Goal: Task Accomplishment & Management: Use online tool/utility

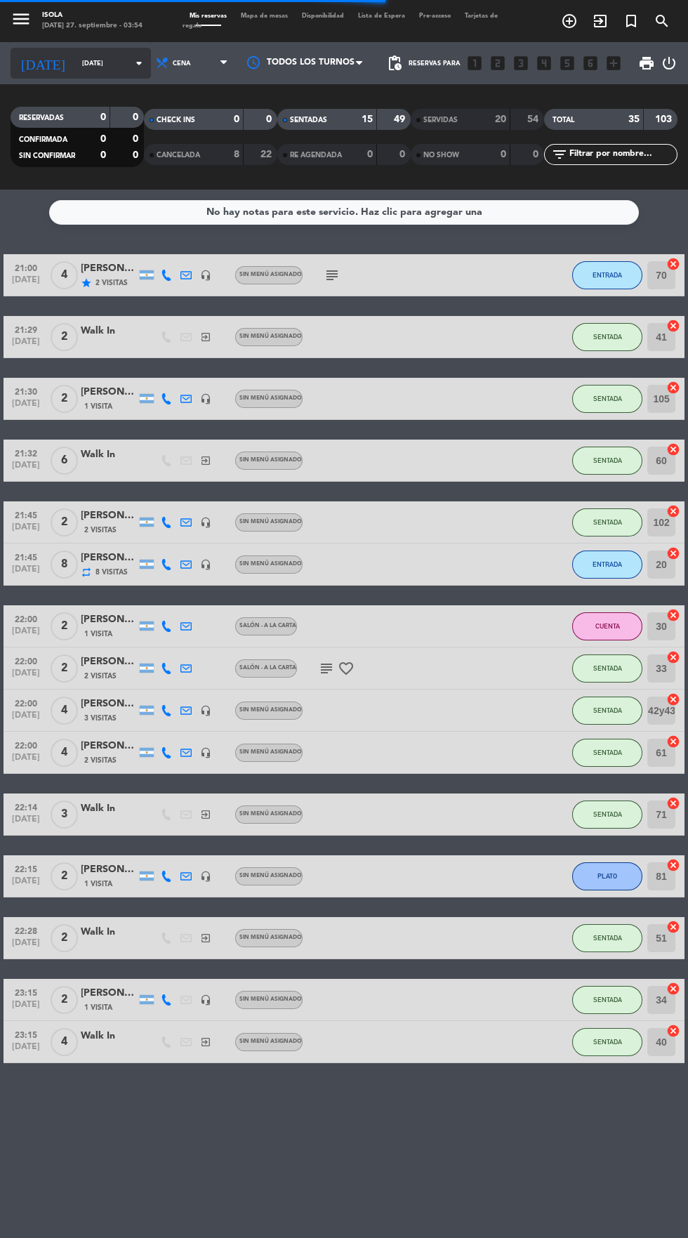
click at [77, 62] on input "[DATE]" at bounding box center [119, 64] width 88 height 22
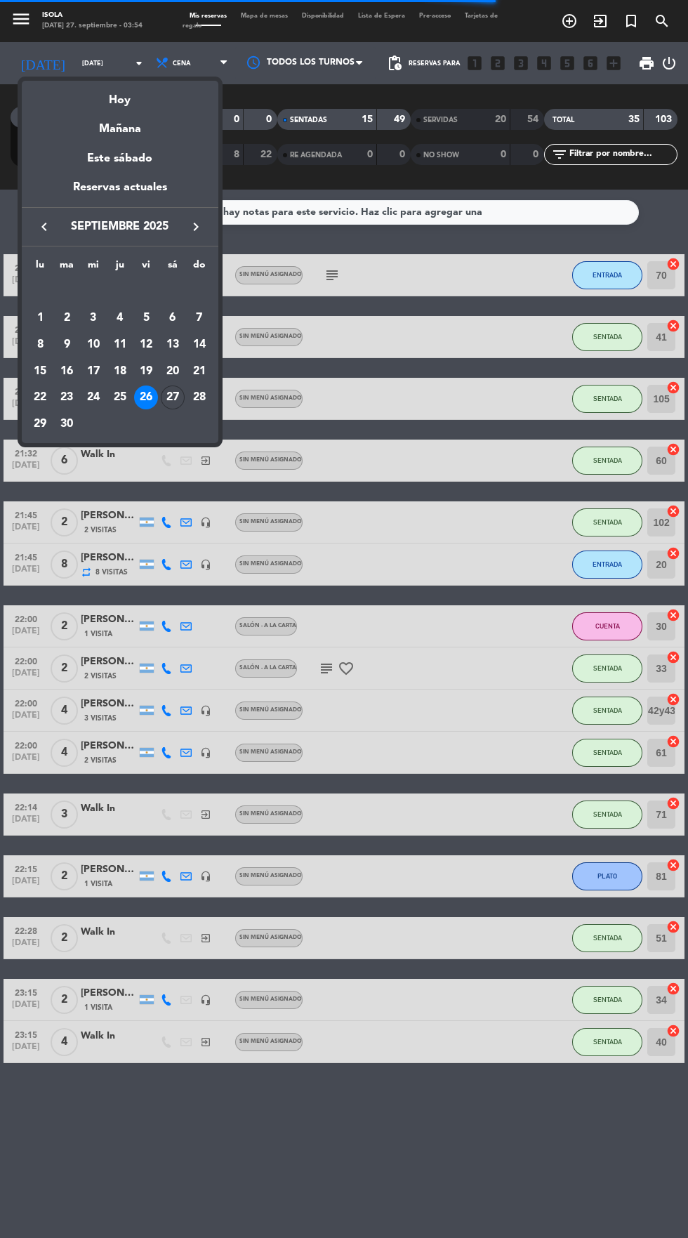
click at [656, 209] on div at bounding box center [344, 619] width 688 height 1238
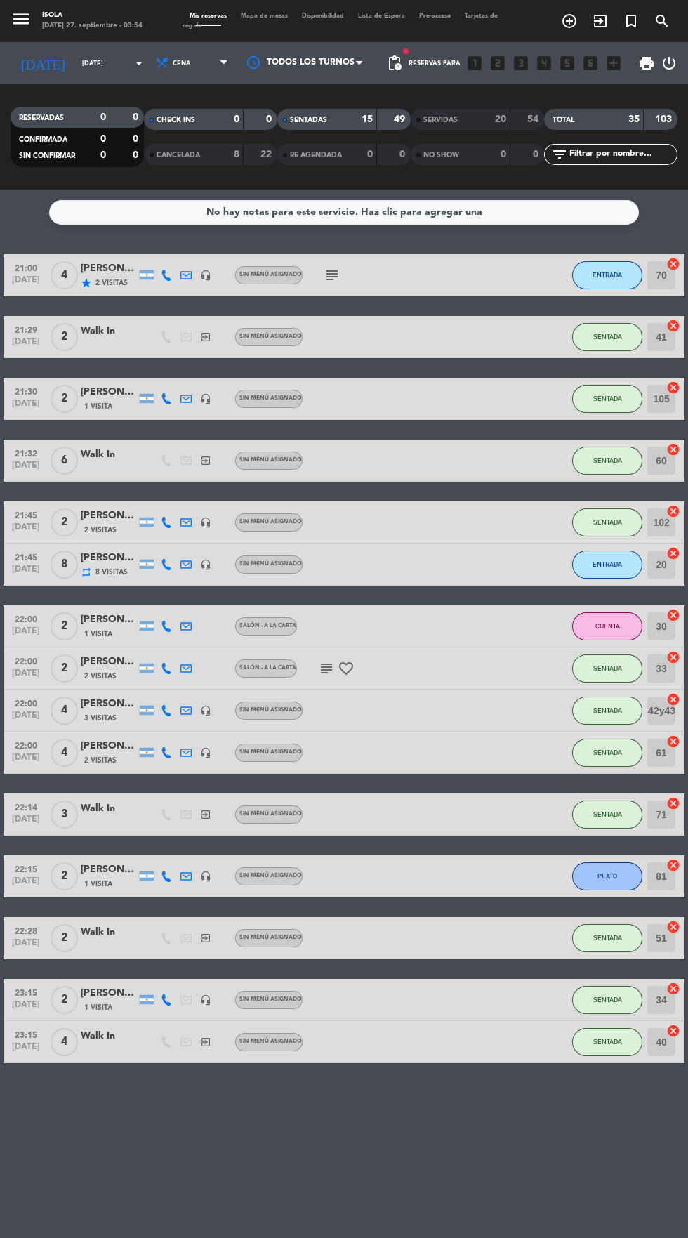
click at [279, 13] on span "Mapa de mesas" at bounding box center [264, 16] width 61 height 6
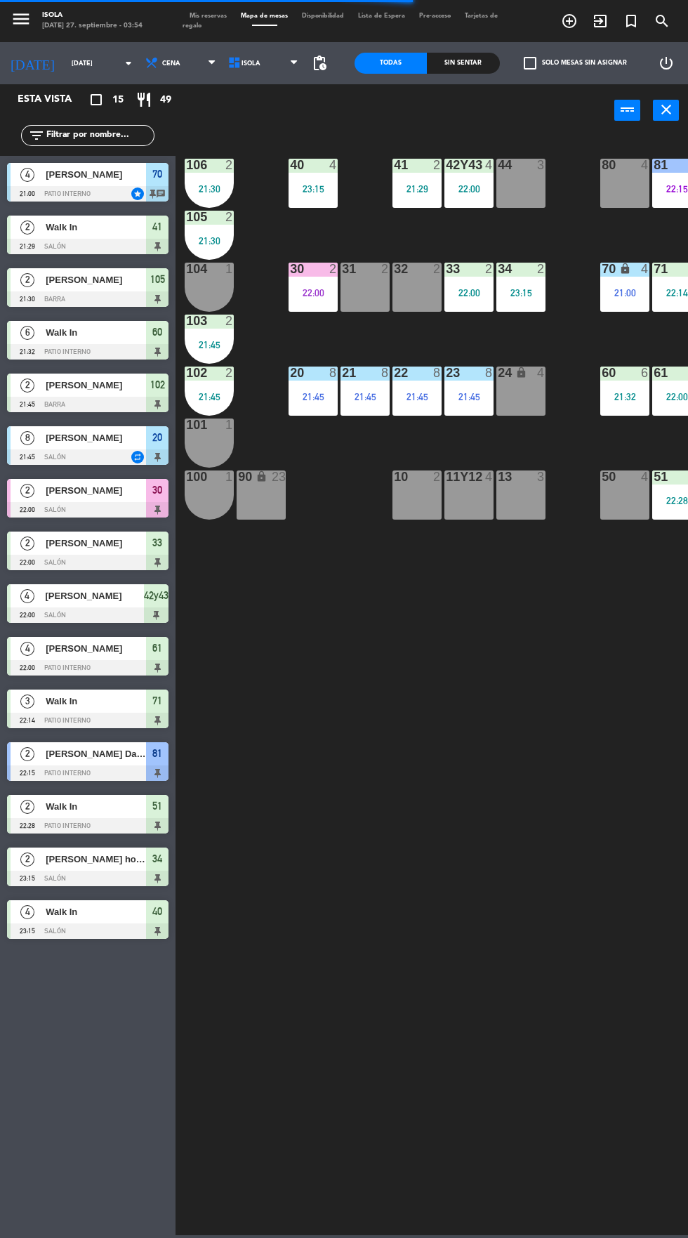
click at [323, 184] on div "23:15" at bounding box center [313, 189] width 49 height 10
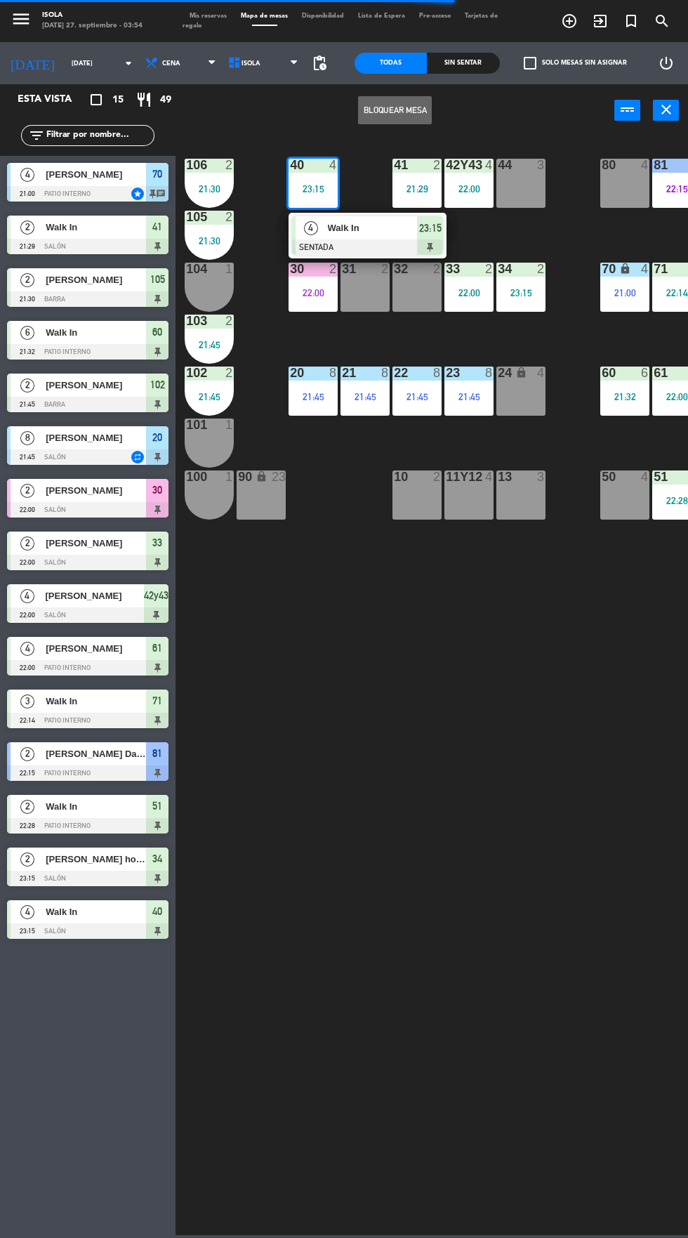
click at [394, 232] on span "Walk In" at bounding box center [373, 227] width 90 height 15
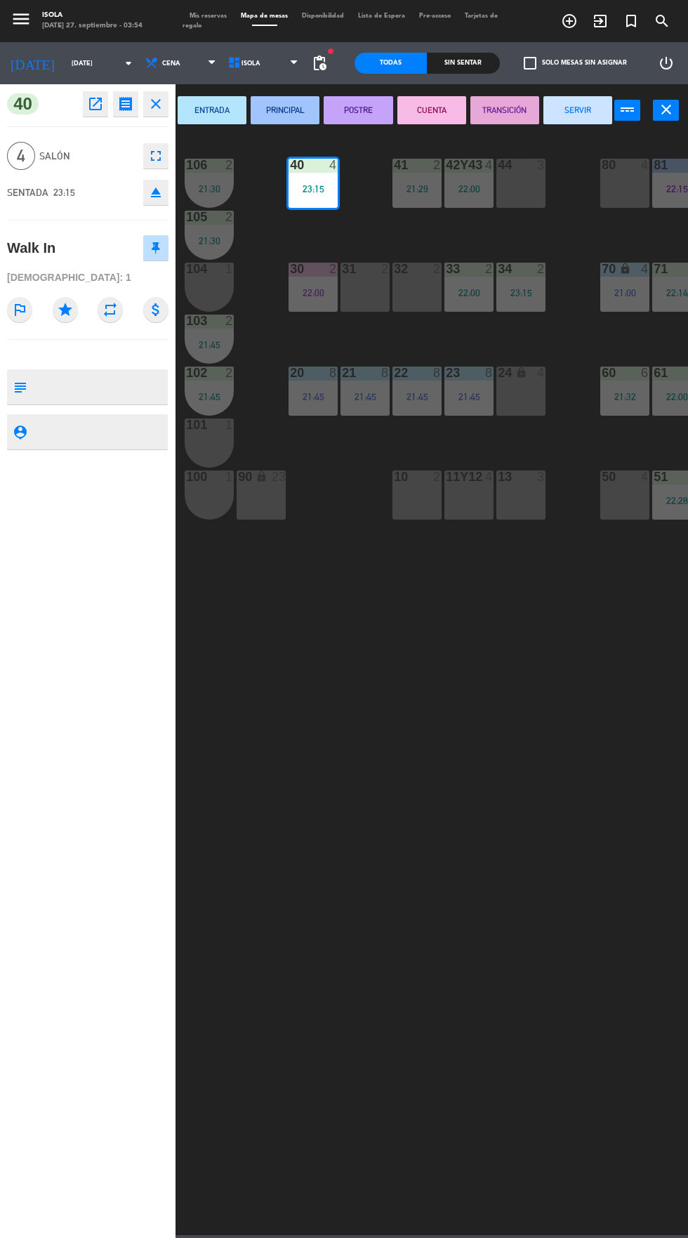
click at [604, 101] on button "SERVIR" at bounding box center [577, 110] width 69 height 28
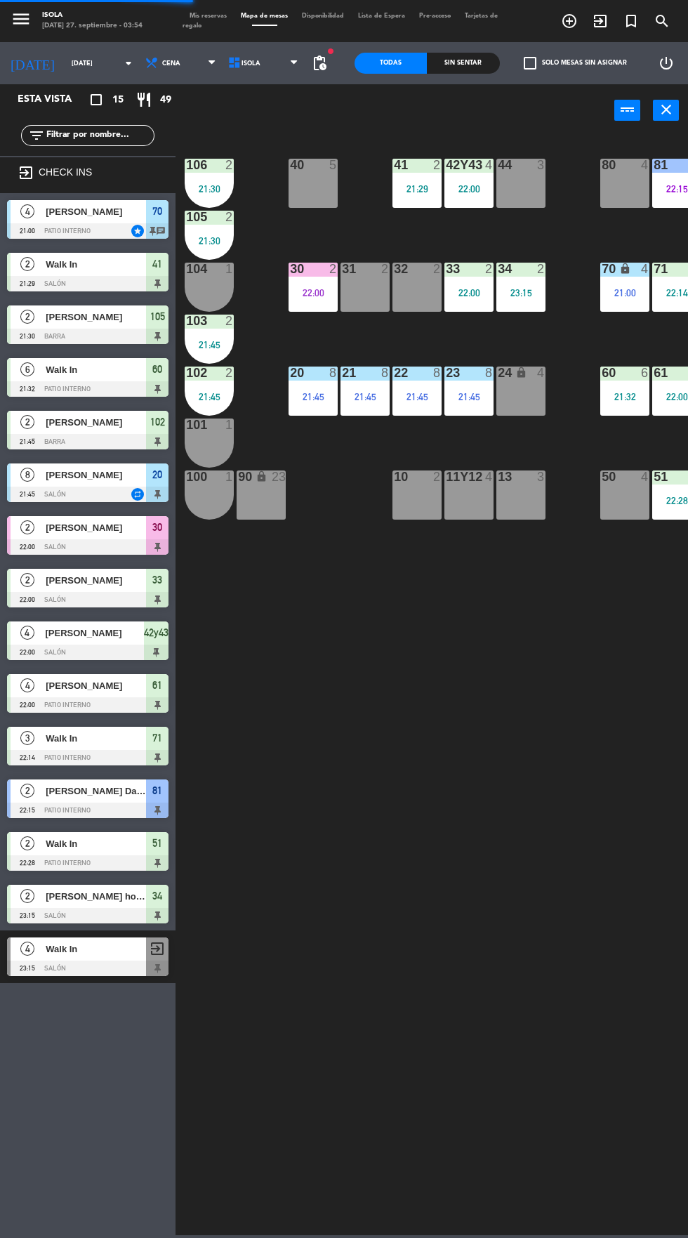
click at [211, 190] on div "21:30" at bounding box center [209, 189] width 49 height 10
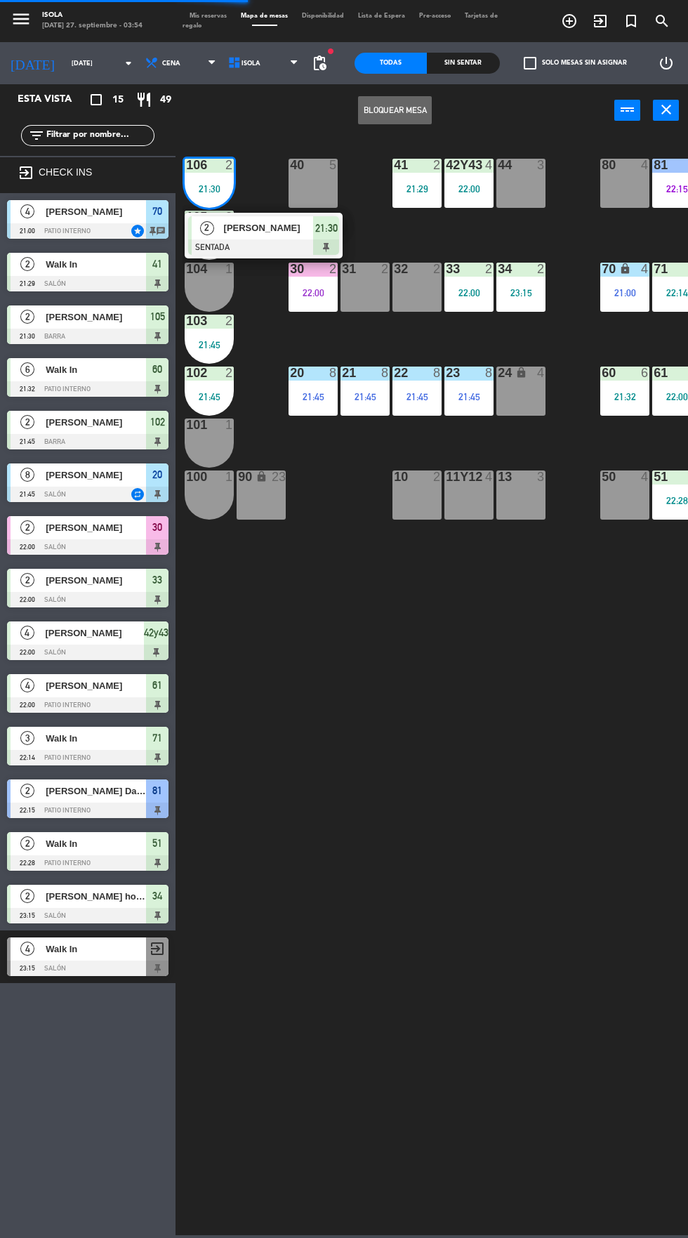
click at [281, 234] on span "[PERSON_NAME]" at bounding box center [269, 227] width 90 height 15
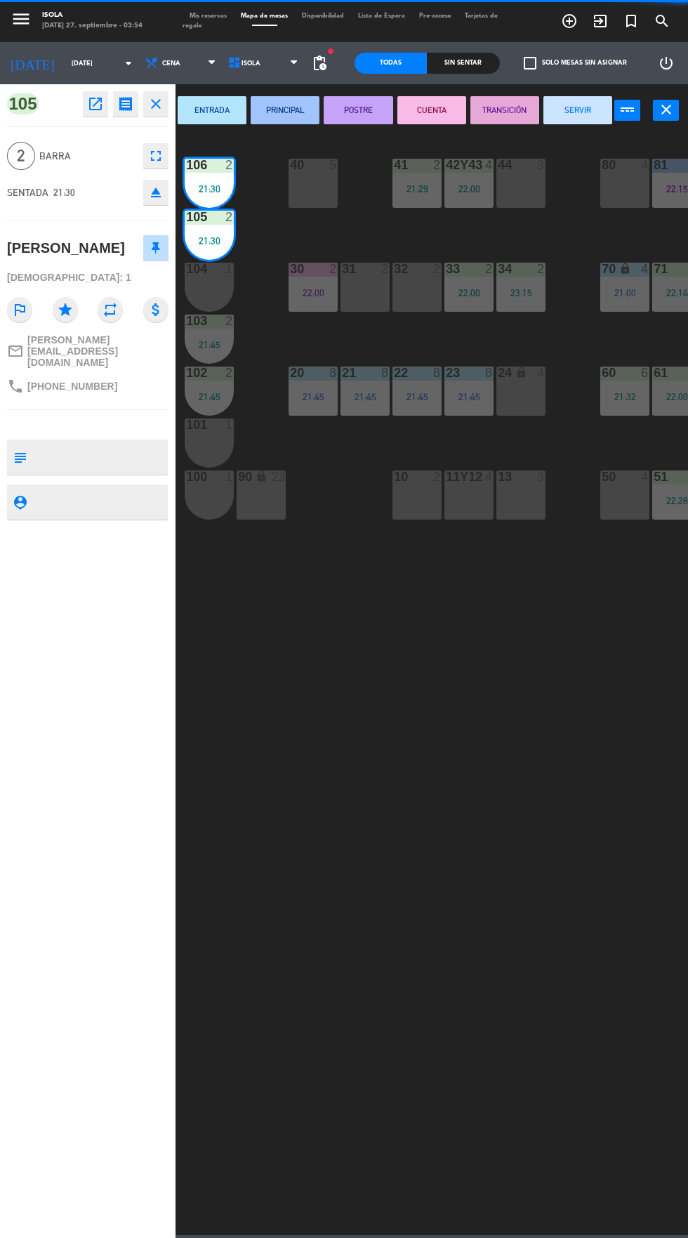
click at [589, 103] on button "SERVIR" at bounding box center [577, 110] width 69 height 28
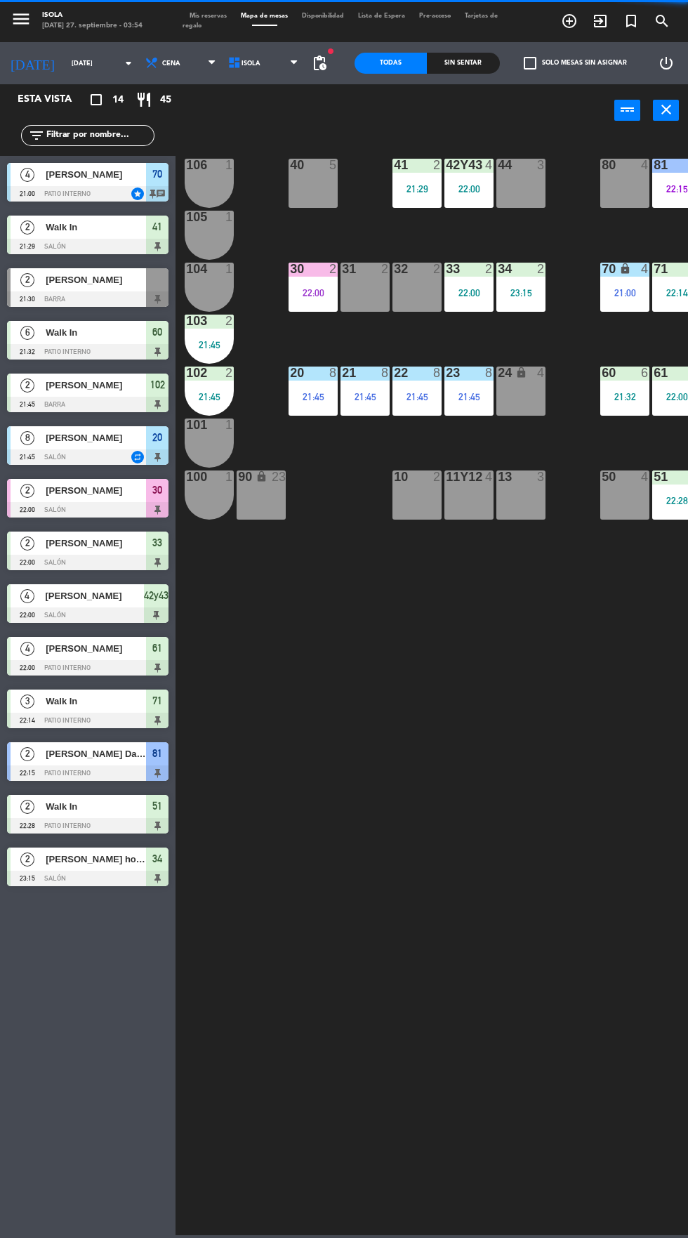
click at [209, 344] on div "21:45" at bounding box center [209, 345] width 49 height 10
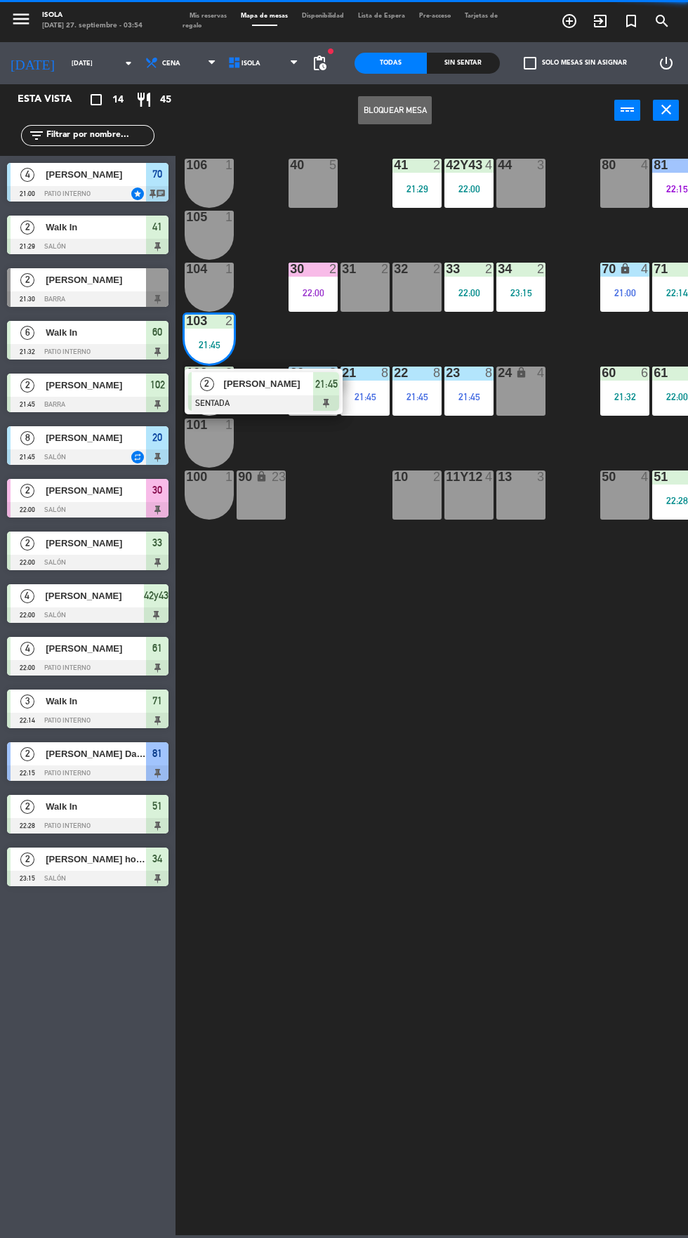
click at [287, 395] on div at bounding box center [263, 402] width 151 height 15
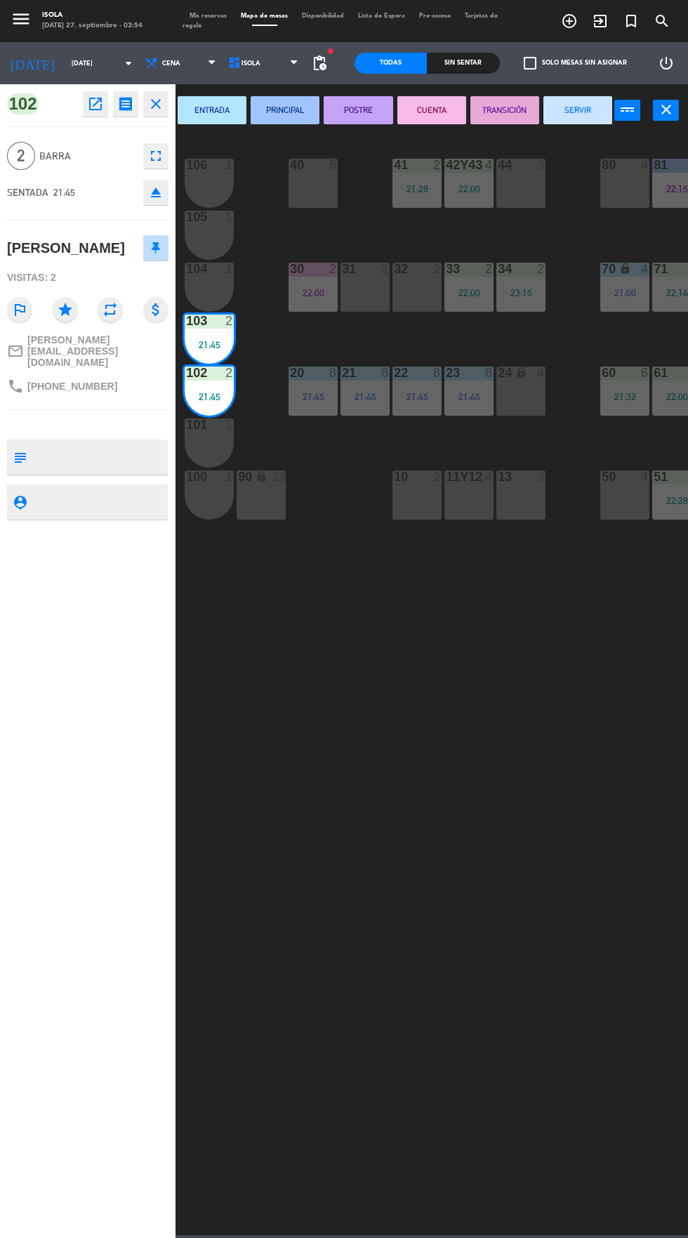
click at [578, 110] on button "SERVIR" at bounding box center [577, 110] width 69 height 28
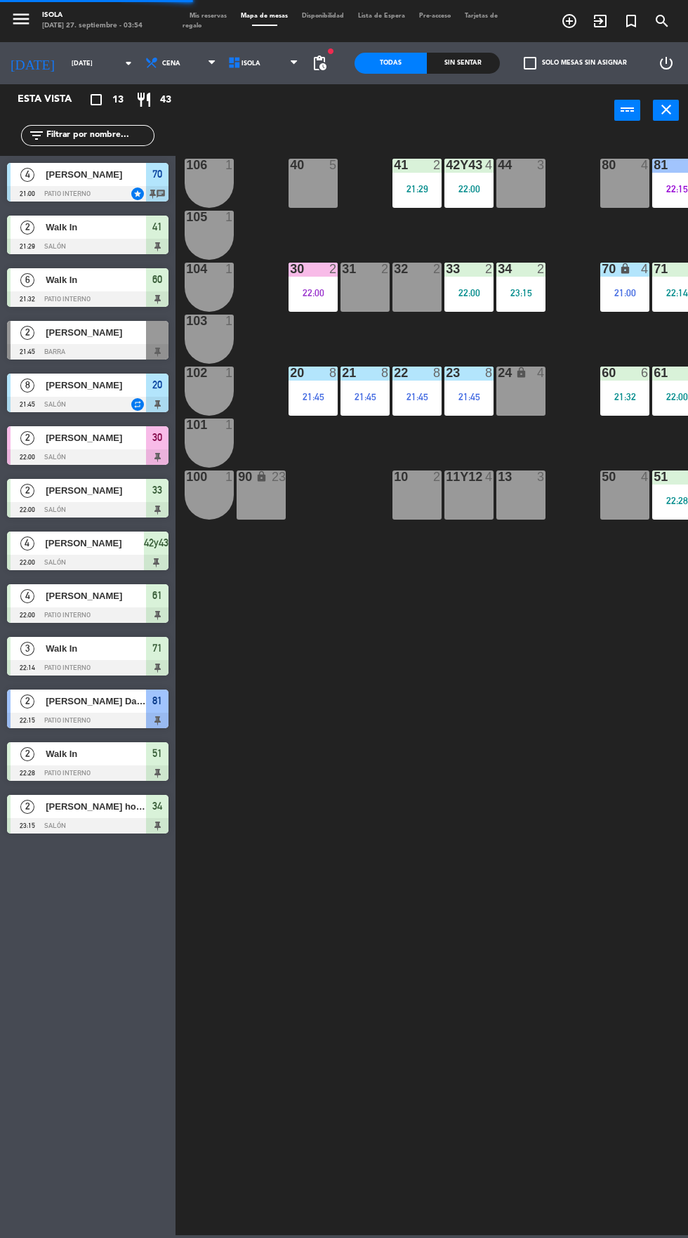
click at [420, 190] on div "21:29" at bounding box center [416, 189] width 49 height 10
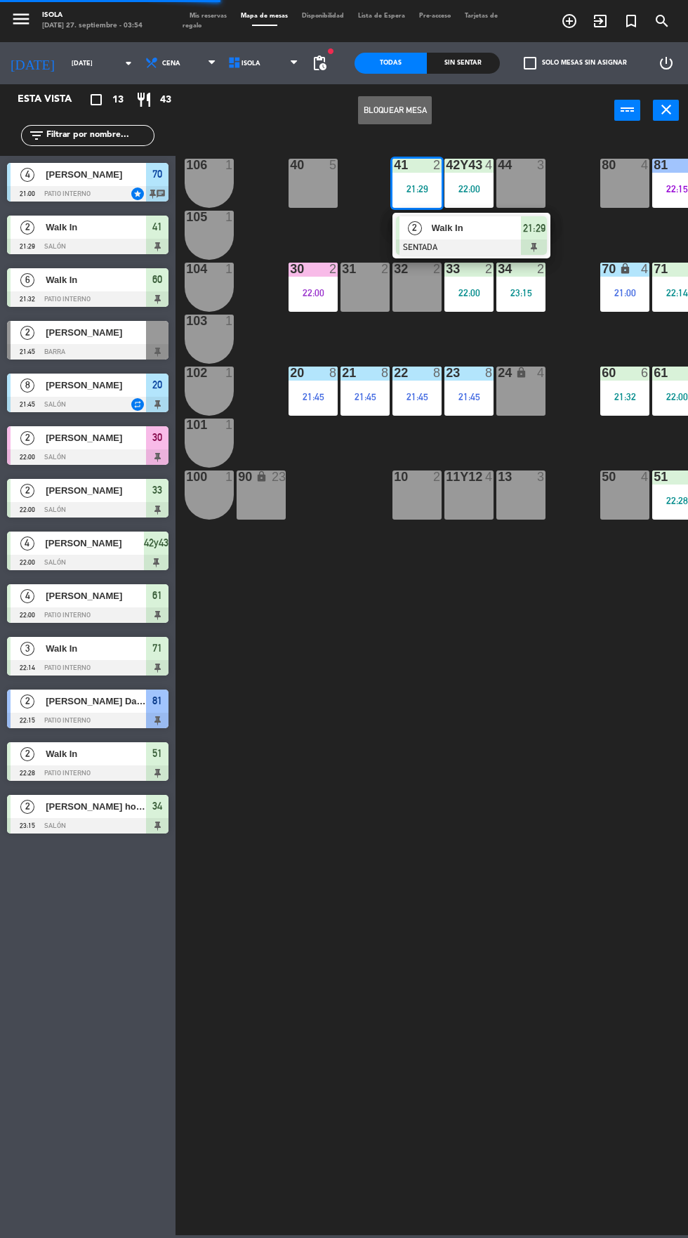
click at [489, 227] on span "Walk In" at bounding box center [477, 227] width 90 height 15
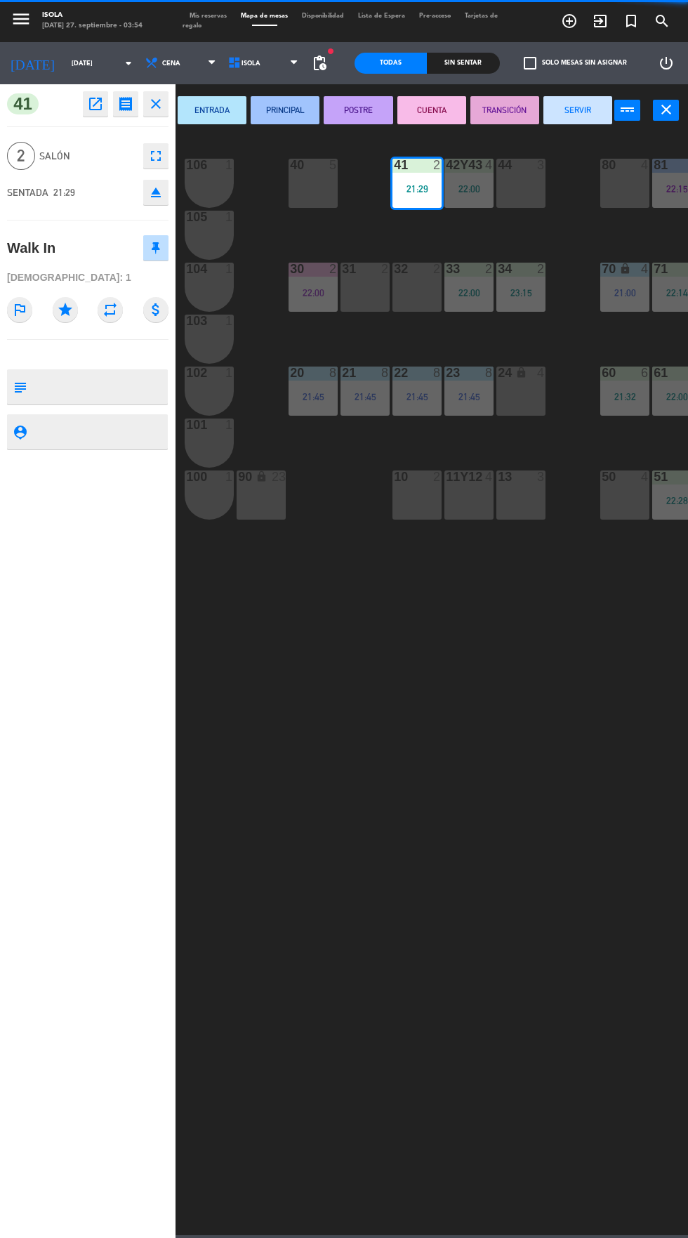
click at [571, 113] on button "SERVIR" at bounding box center [577, 110] width 69 height 28
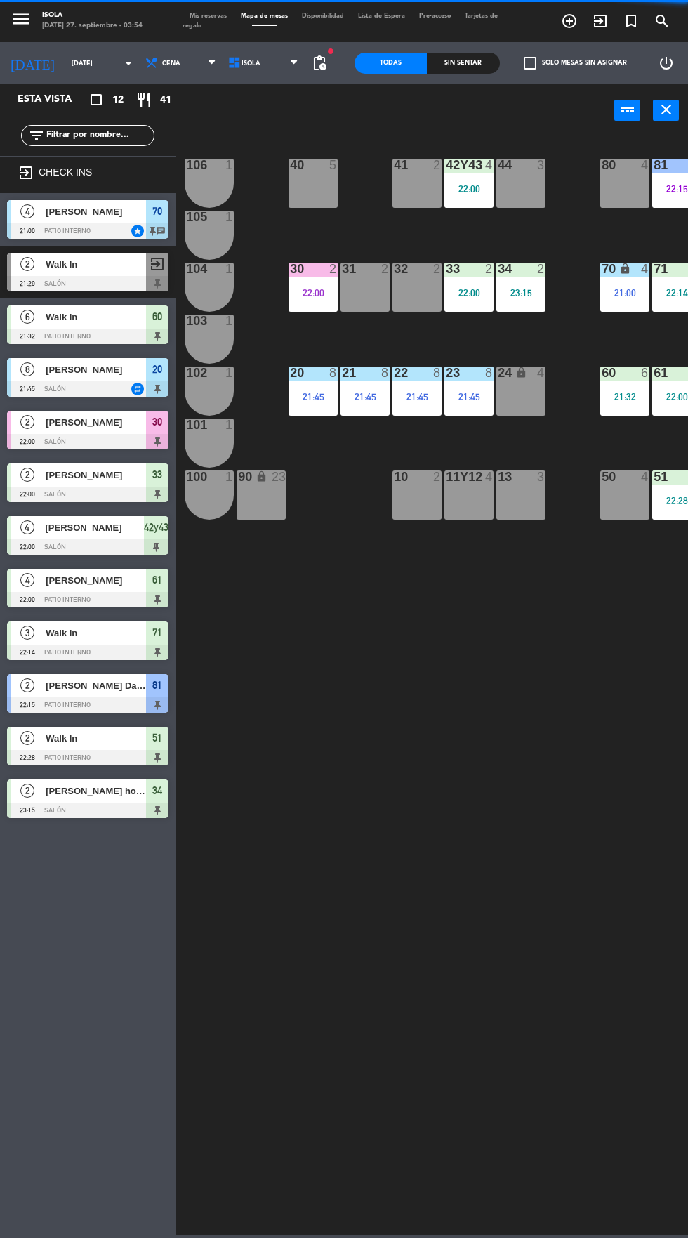
click at [468, 181] on div "42y43 4 22:00" at bounding box center [468, 183] width 49 height 49
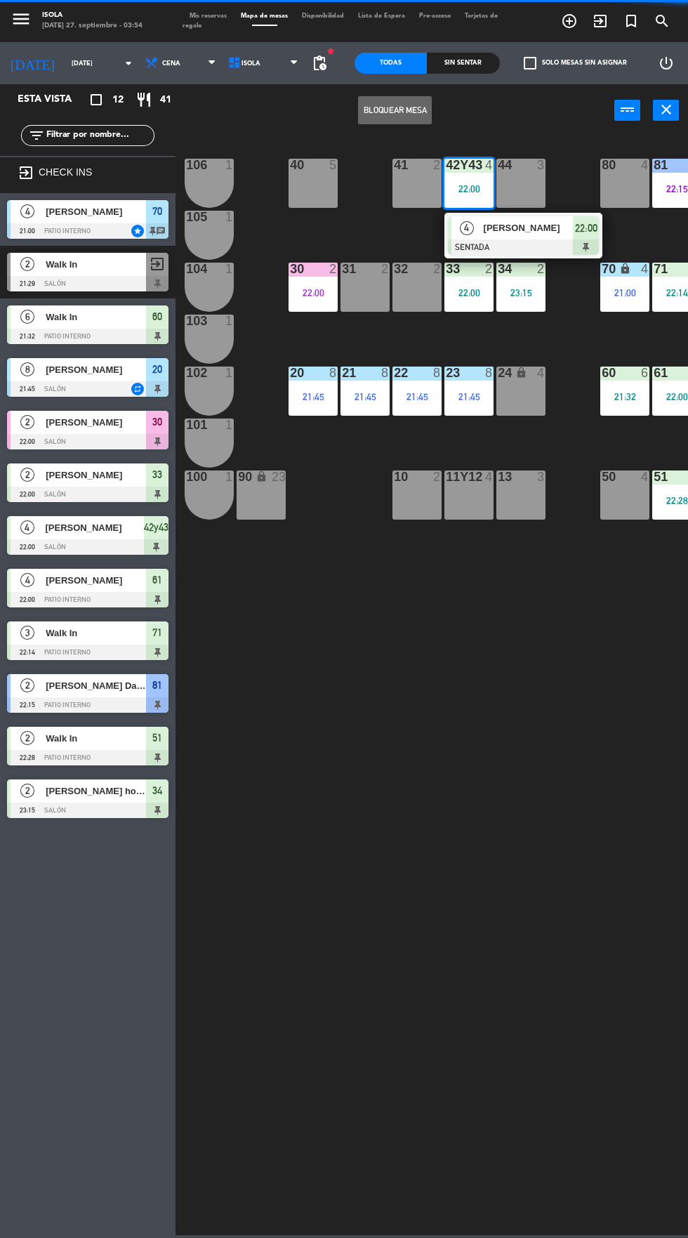
click at [519, 234] on span "[PERSON_NAME]" at bounding box center [529, 227] width 90 height 15
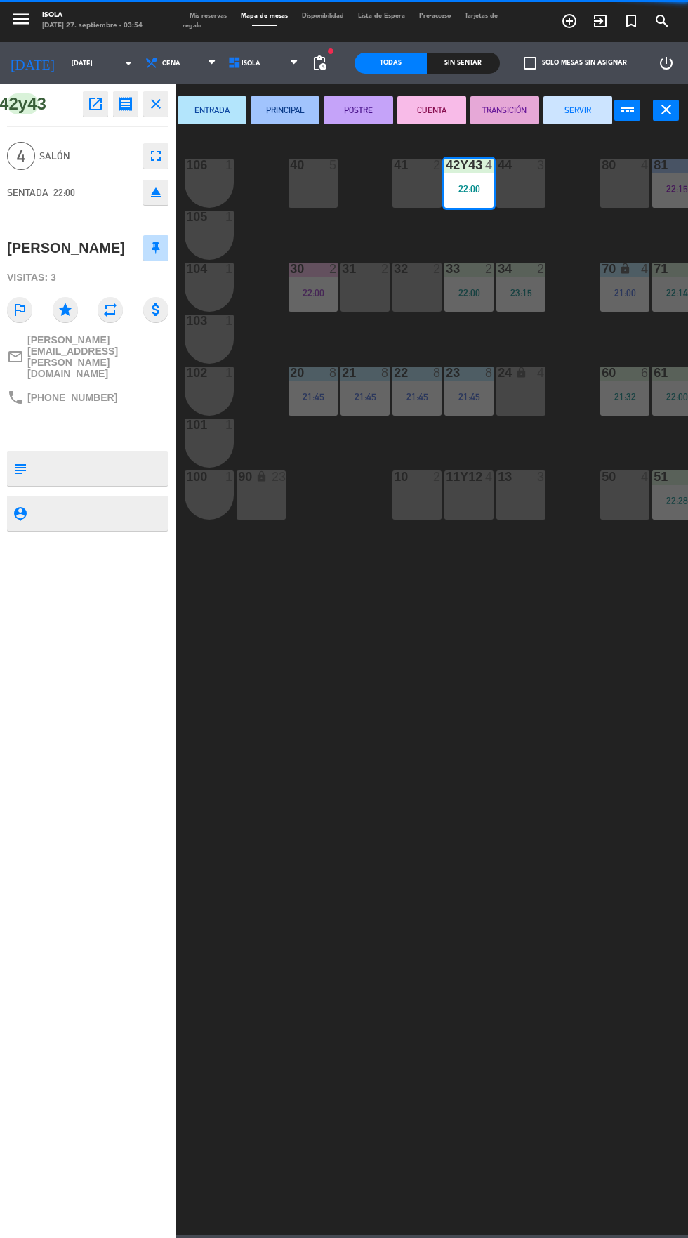
click at [578, 110] on button "SERVIR" at bounding box center [577, 110] width 69 height 28
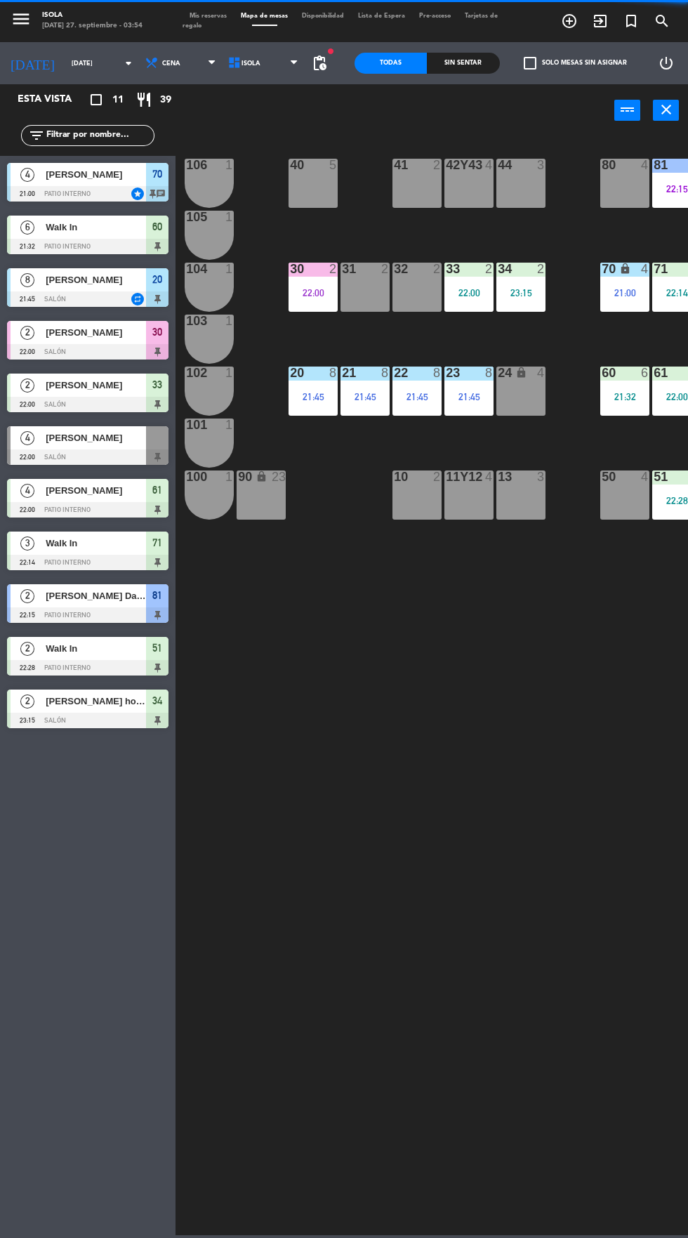
click at [326, 293] on div "22:00" at bounding box center [313, 293] width 49 height 10
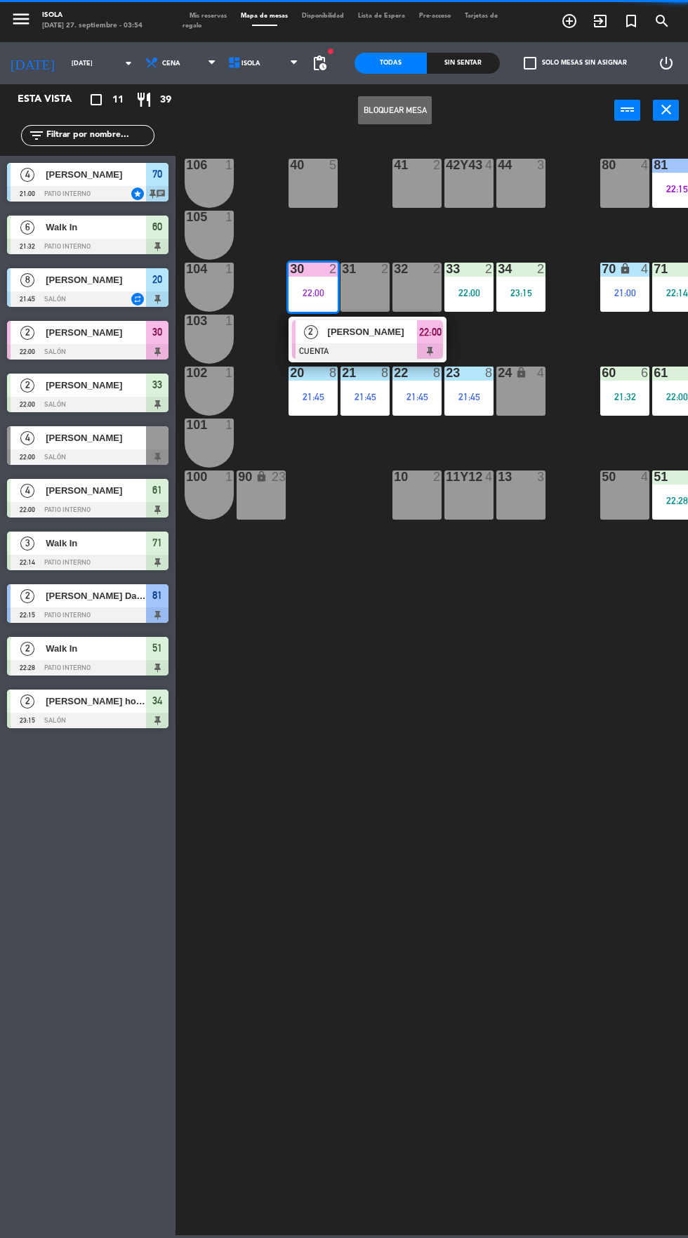
click at [407, 337] on span "[PERSON_NAME]" at bounding box center [373, 331] width 90 height 15
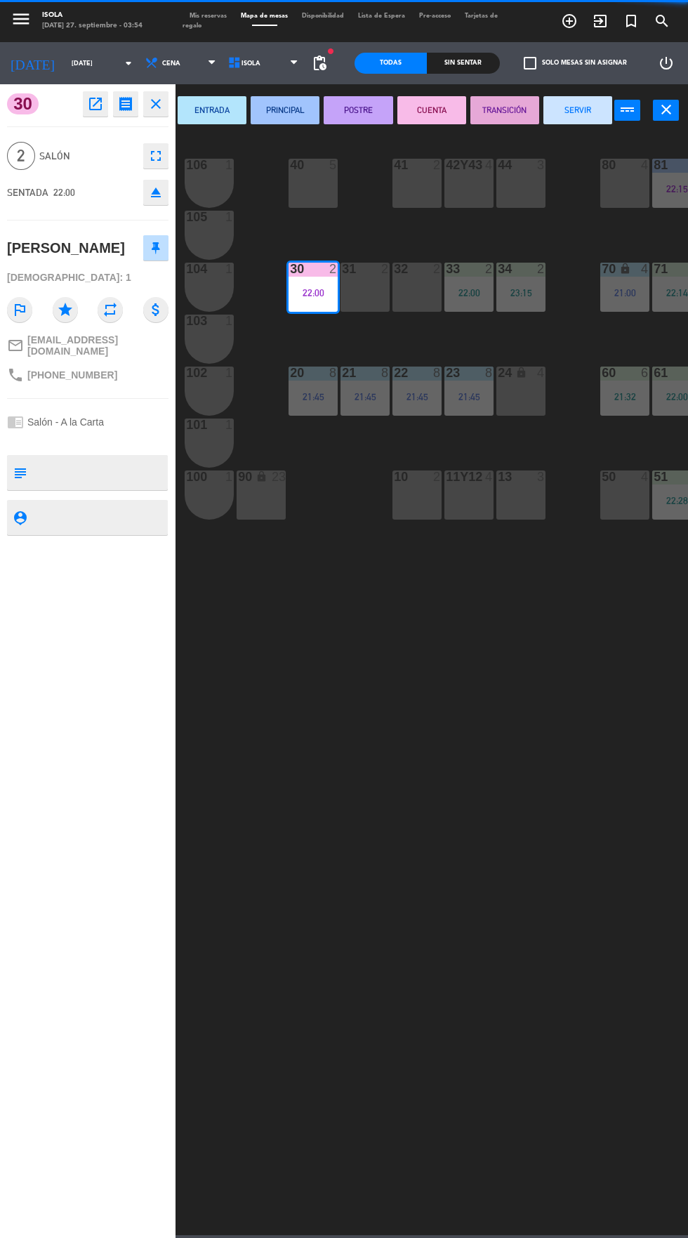
click at [590, 116] on button "SERVIR" at bounding box center [577, 110] width 69 height 28
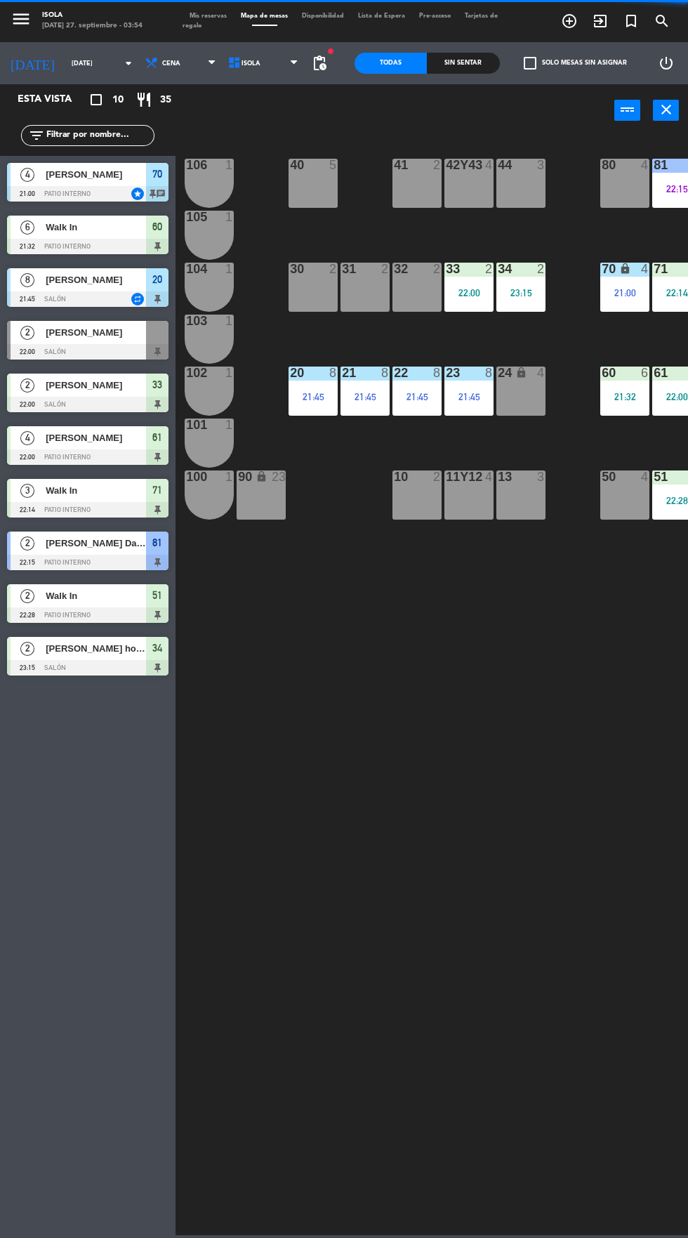
click at [468, 298] on div "22:00" at bounding box center [468, 293] width 49 height 10
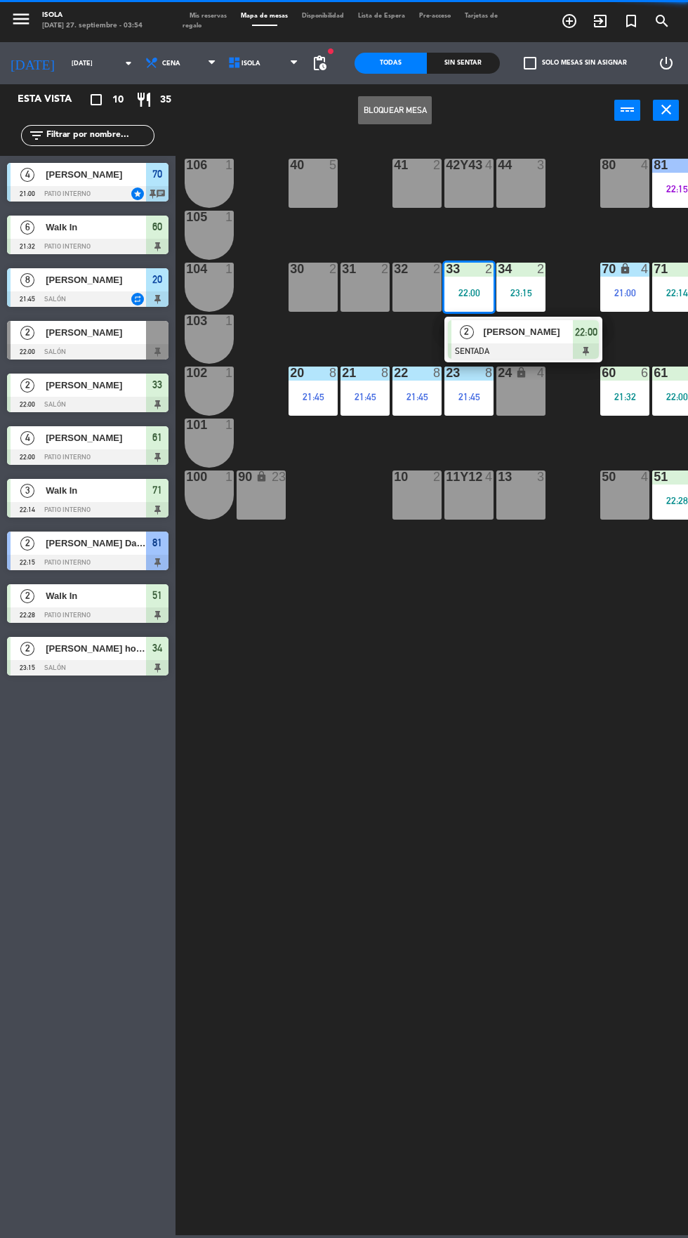
click at [519, 338] on span "[PERSON_NAME]" at bounding box center [529, 331] width 90 height 15
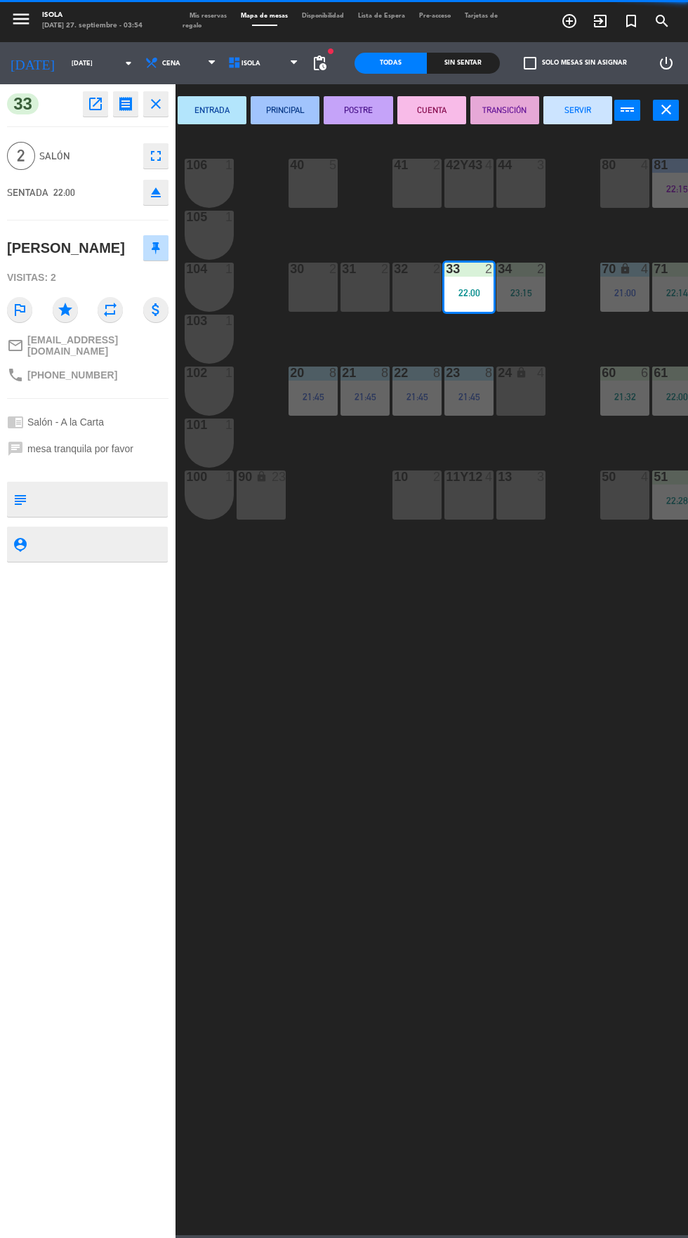
click at [595, 111] on button "SERVIR" at bounding box center [577, 110] width 69 height 28
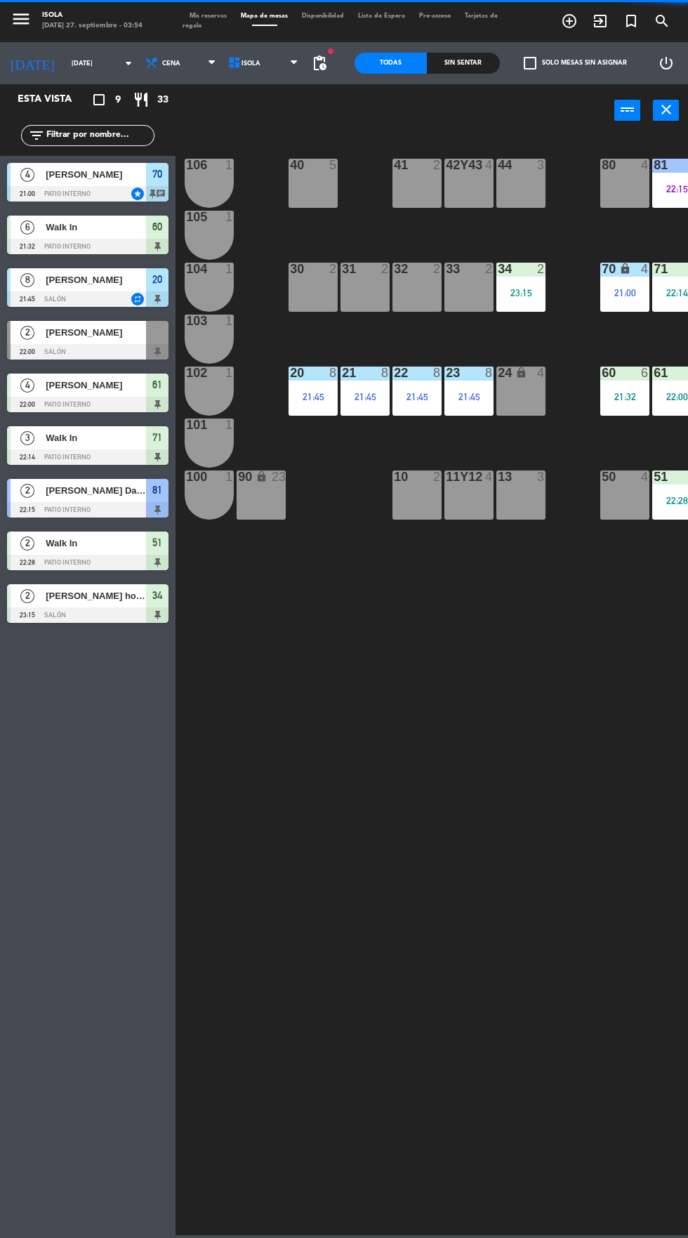
click at [520, 292] on div "23:15" at bounding box center [520, 293] width 49 height 10
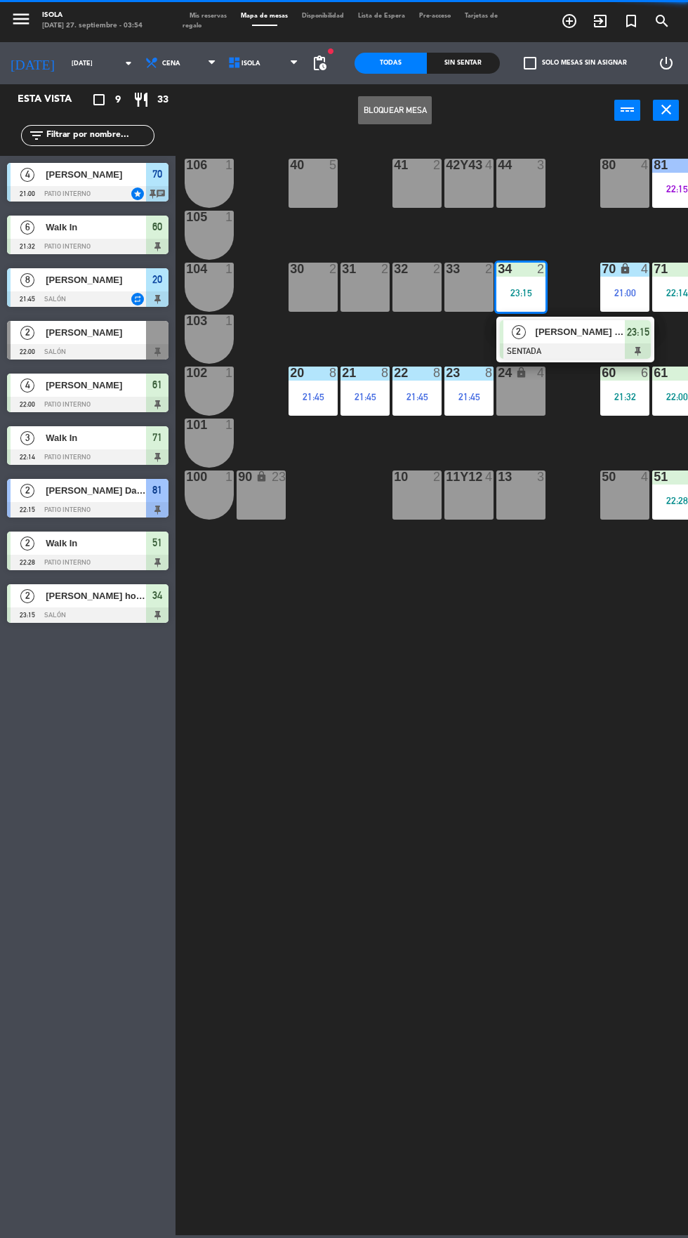
click at [558, 338] on span "[PERSON_NAME] holes" at bounding box center [581, 331] width 90 height 15
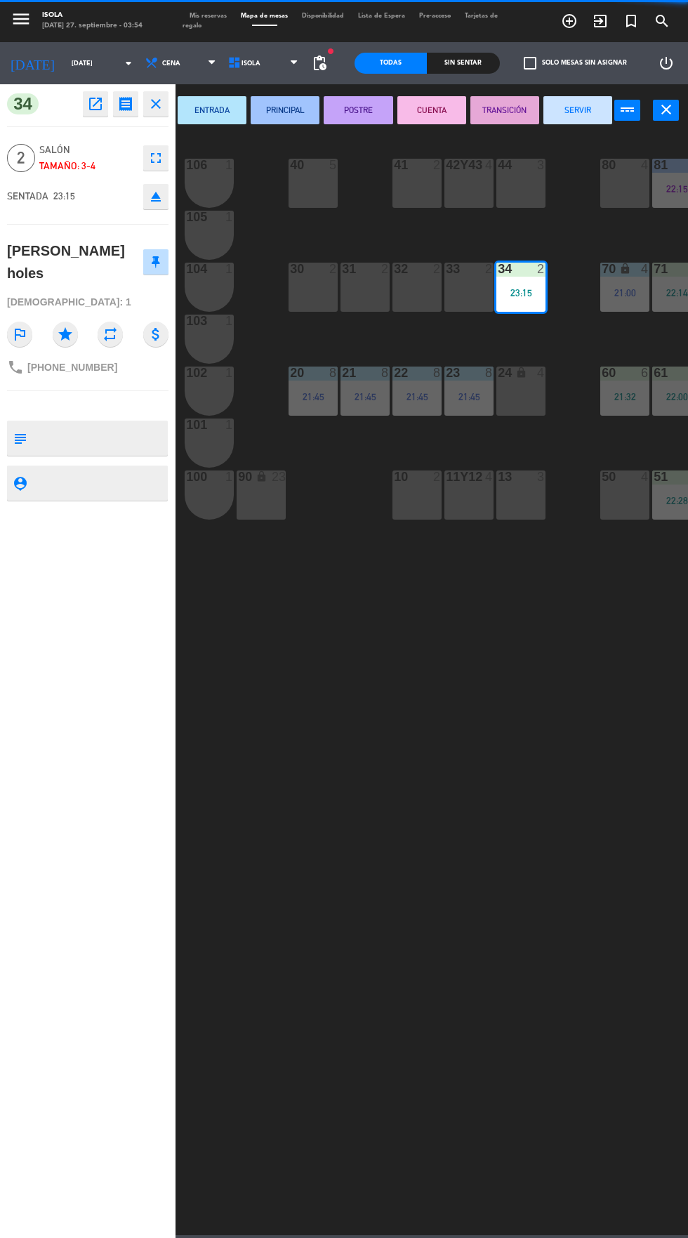
click at [576, 112] on button "SERVIR" at bounding box center [577, 110] width 69 height 28
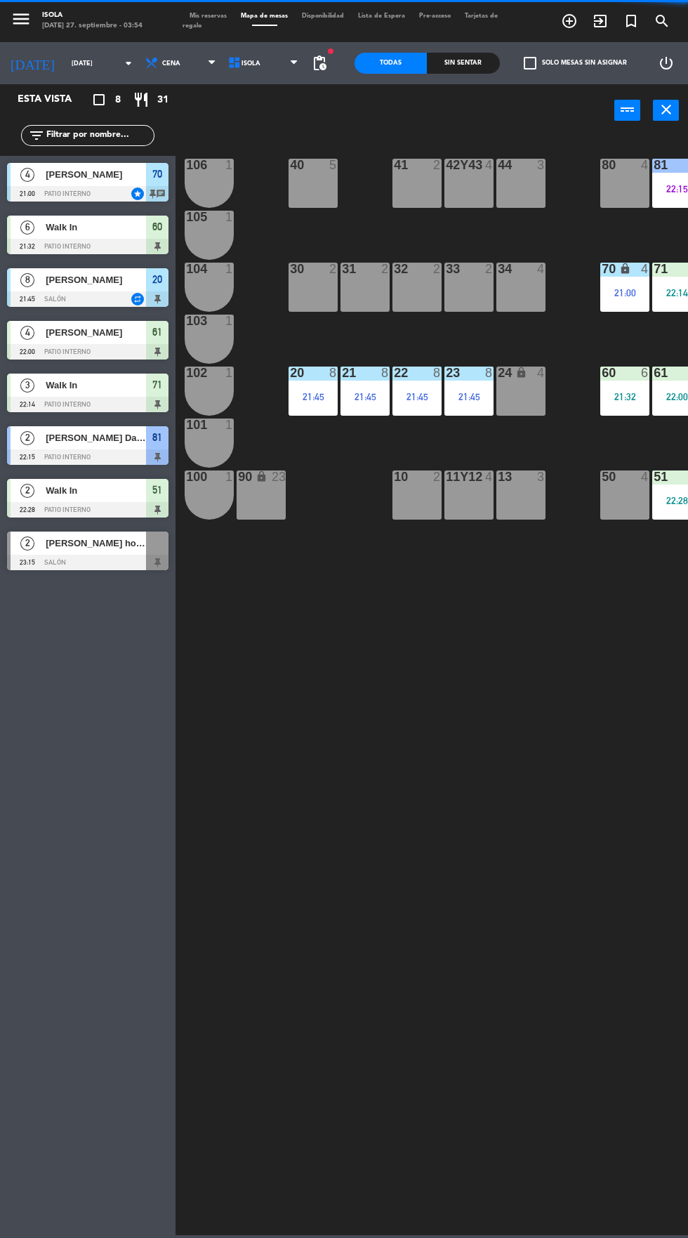
click at [314, 397] on div "21:45" at bounding box center [313, 397] width 49 height 10
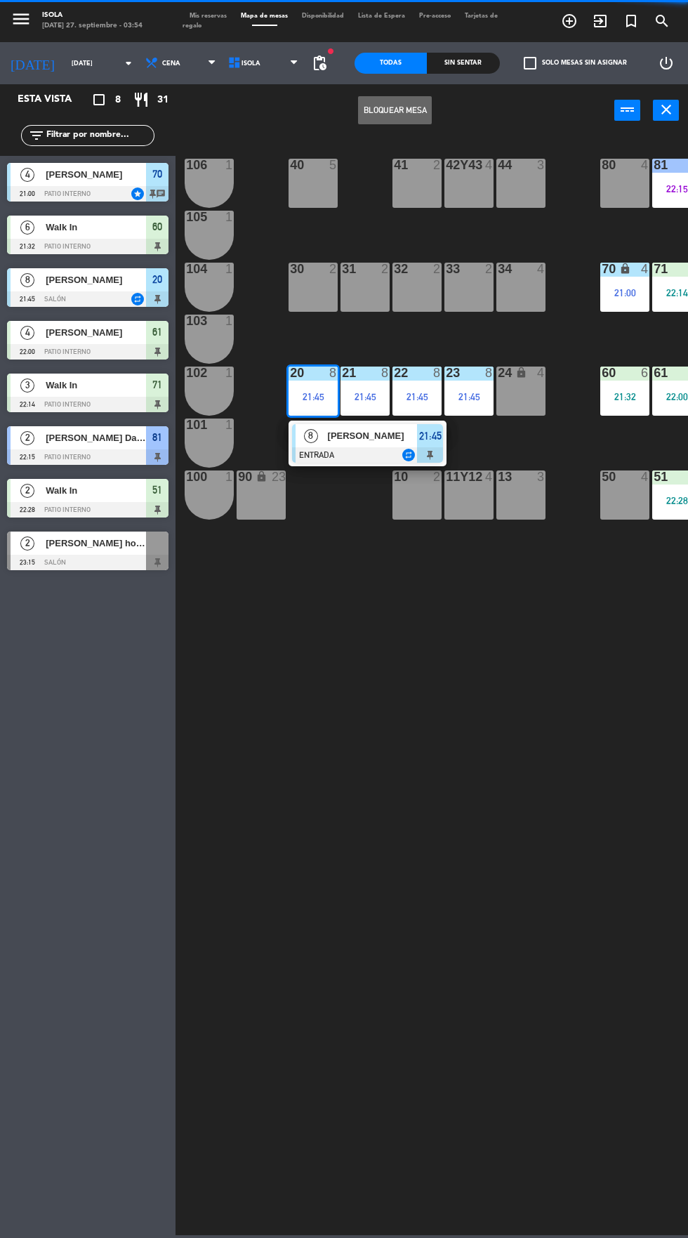
click at [397, 446] on div "[PERSON_NAME]" at bounding box center [371, 435] width 91 height 23
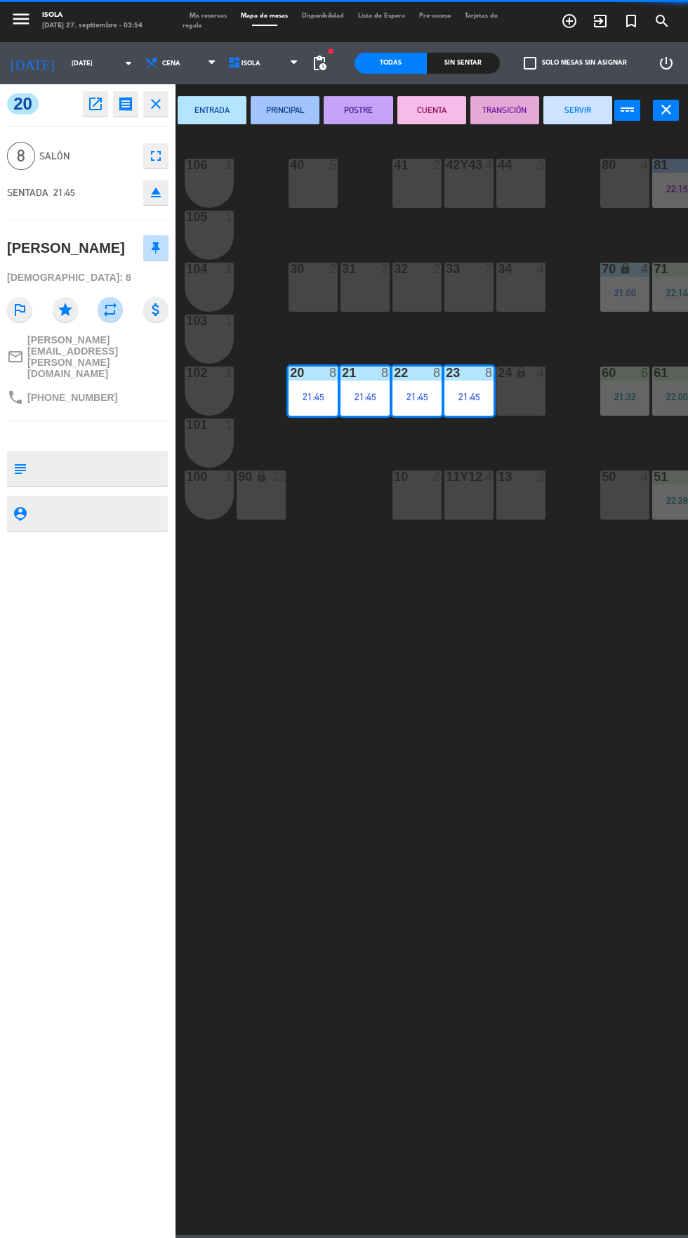
click at [597, 109] on button "SERVIR" at bounding box center [577, 110] width 69 height 28
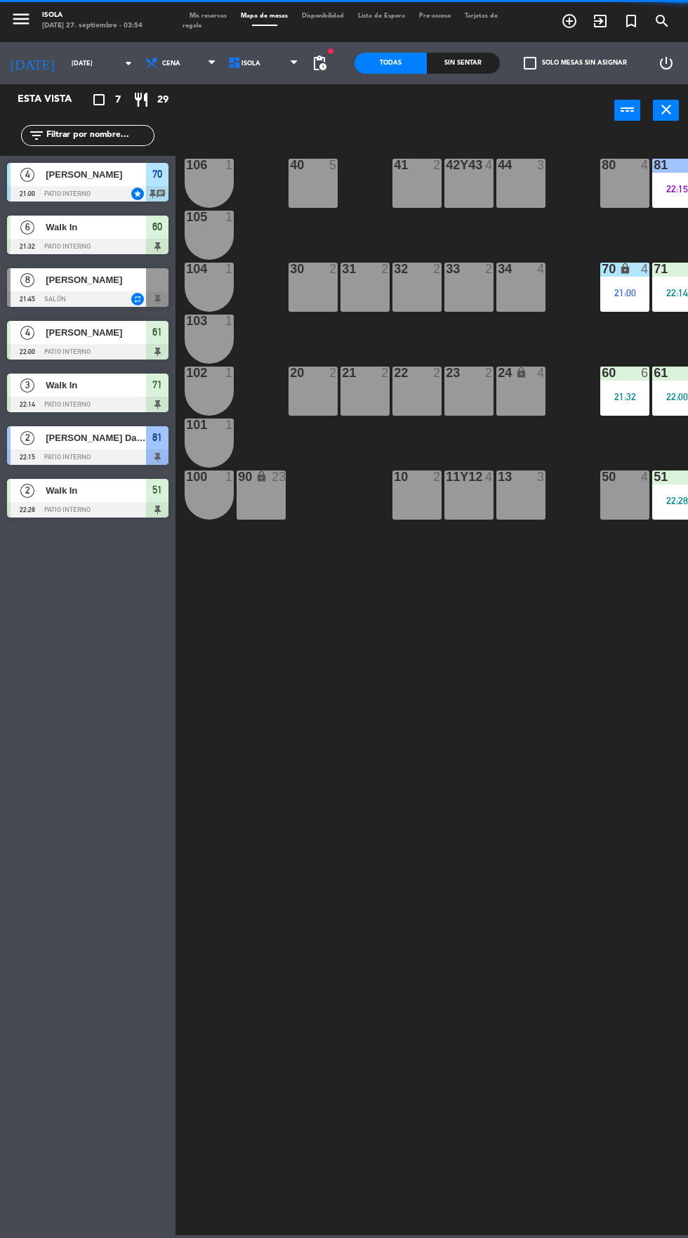
click at [620, 293] on div "21:00" at bounding box center [624, 293] width 49 height 10
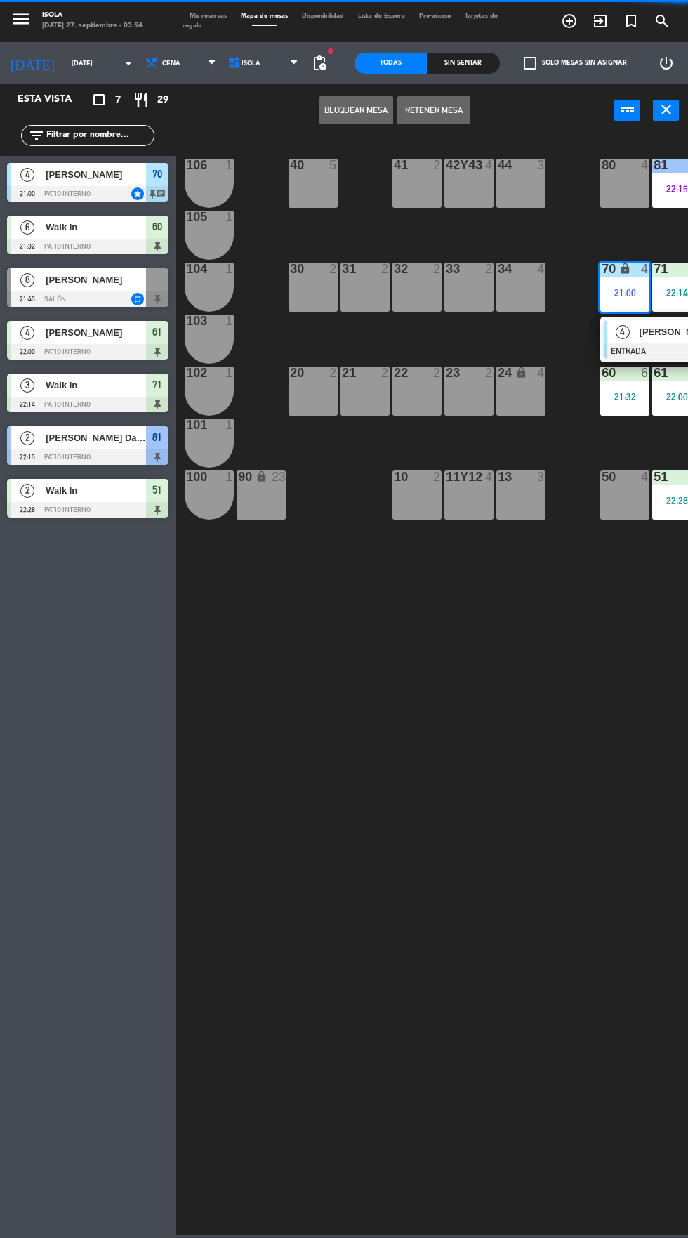
click at [654, 373] on div "61" at bounding box center [653, 372] width 23 height 13
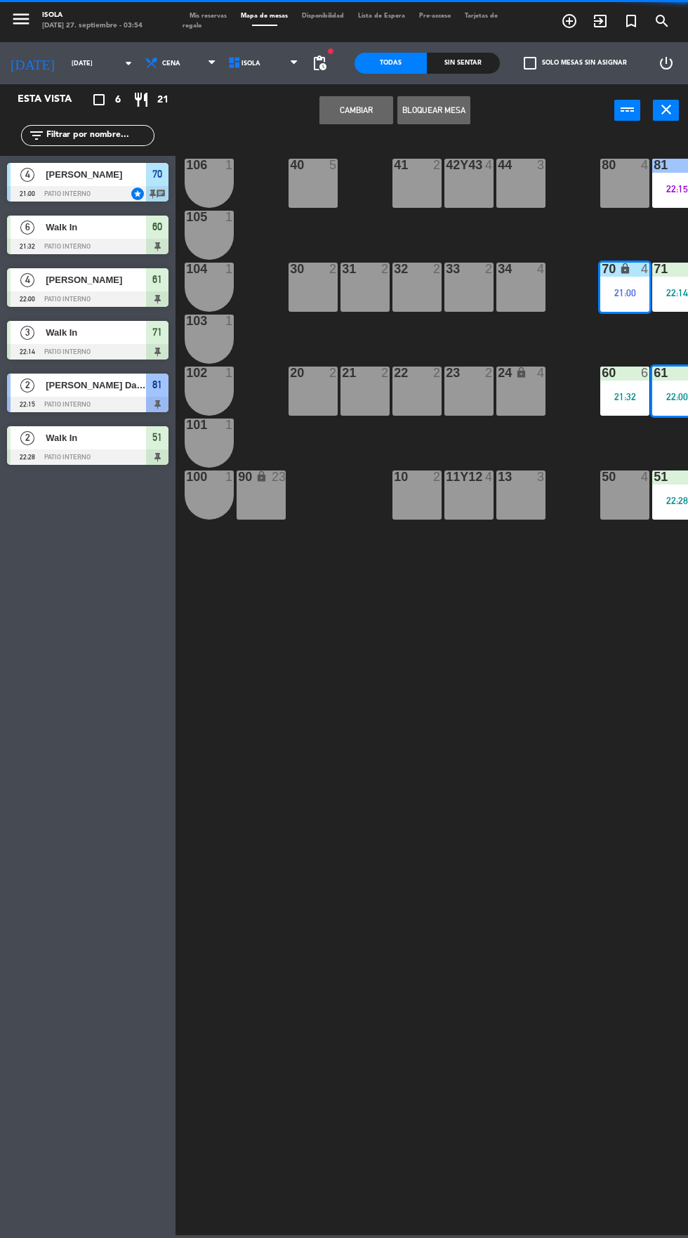
click at [637, 273] on div "4" at bounding box center [648, 269] width 23 height 13
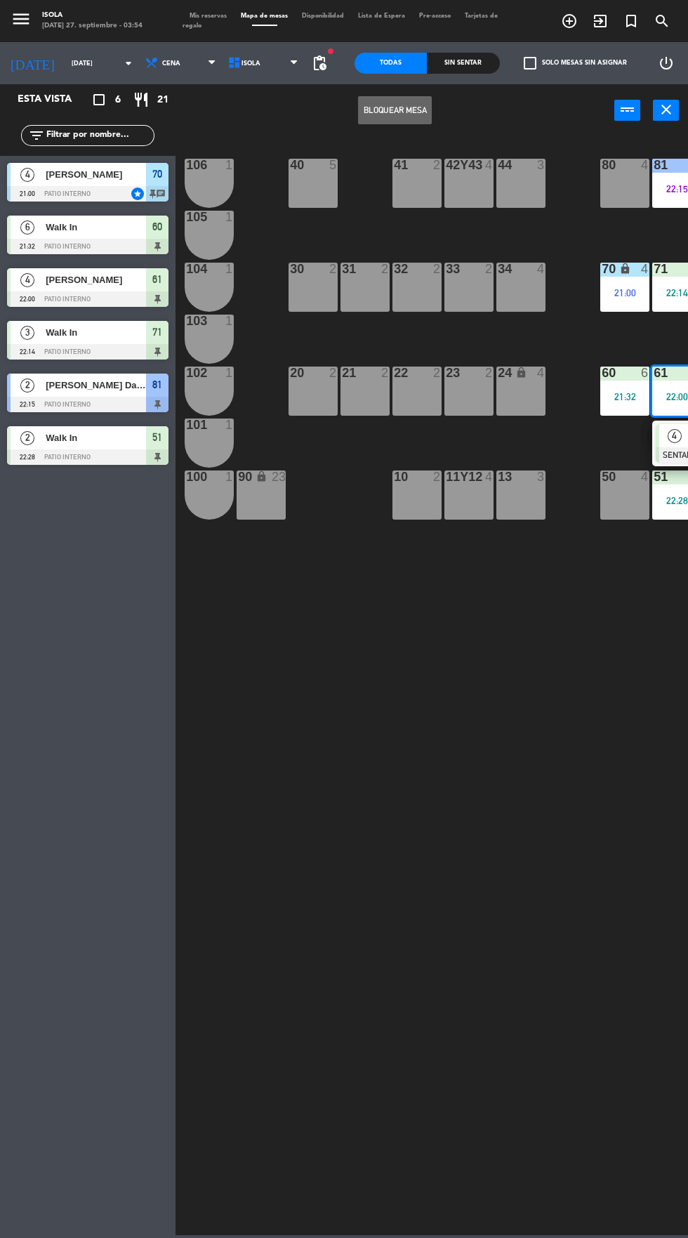
click at [616, 311] on div "70 lock 4 21:00" at bounding box center [624, 287] width 49 height 49
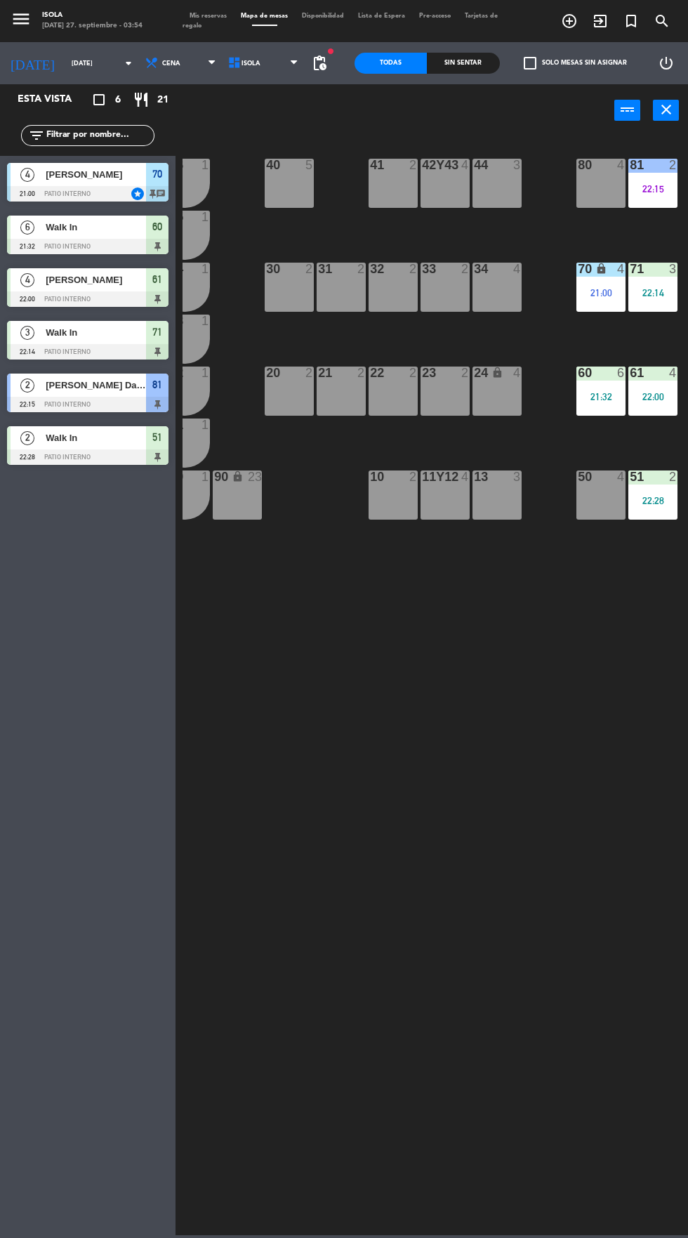
click at [600, 296] on div "21:00" at bounding box center [600, 293] width 49 height 10
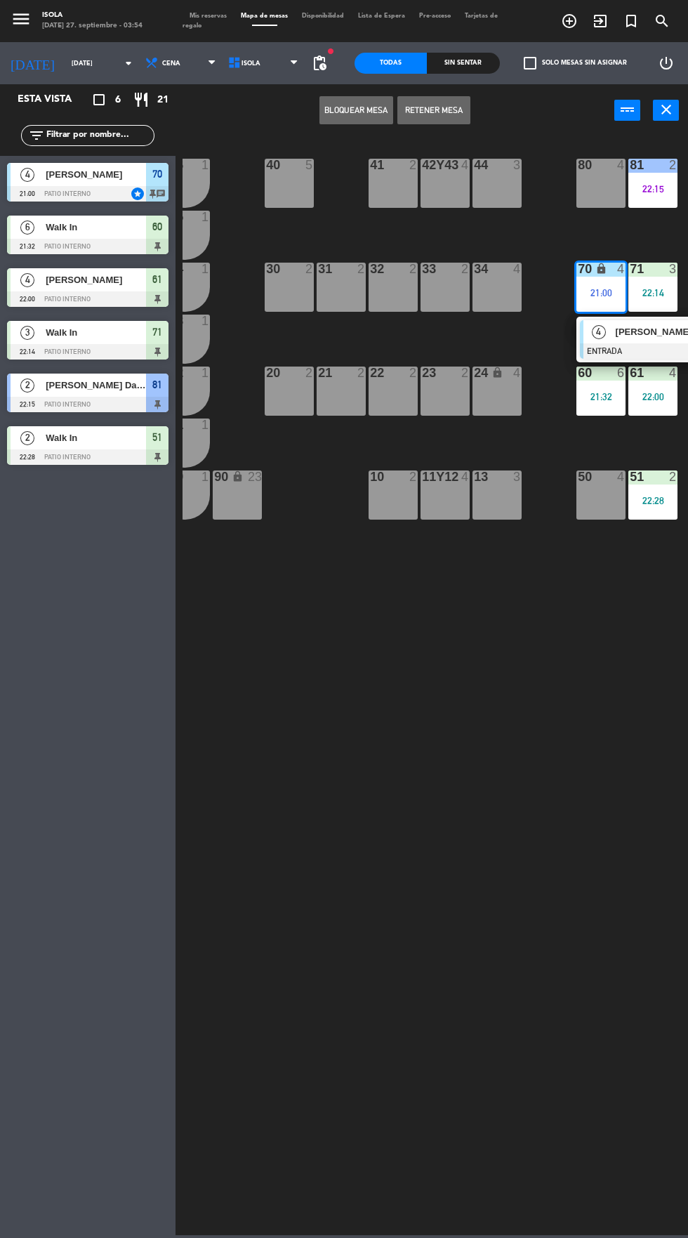
click at [638, 331] on span "[PERSON_NAME]" at bounding box center [661, 331] width 90 height 15
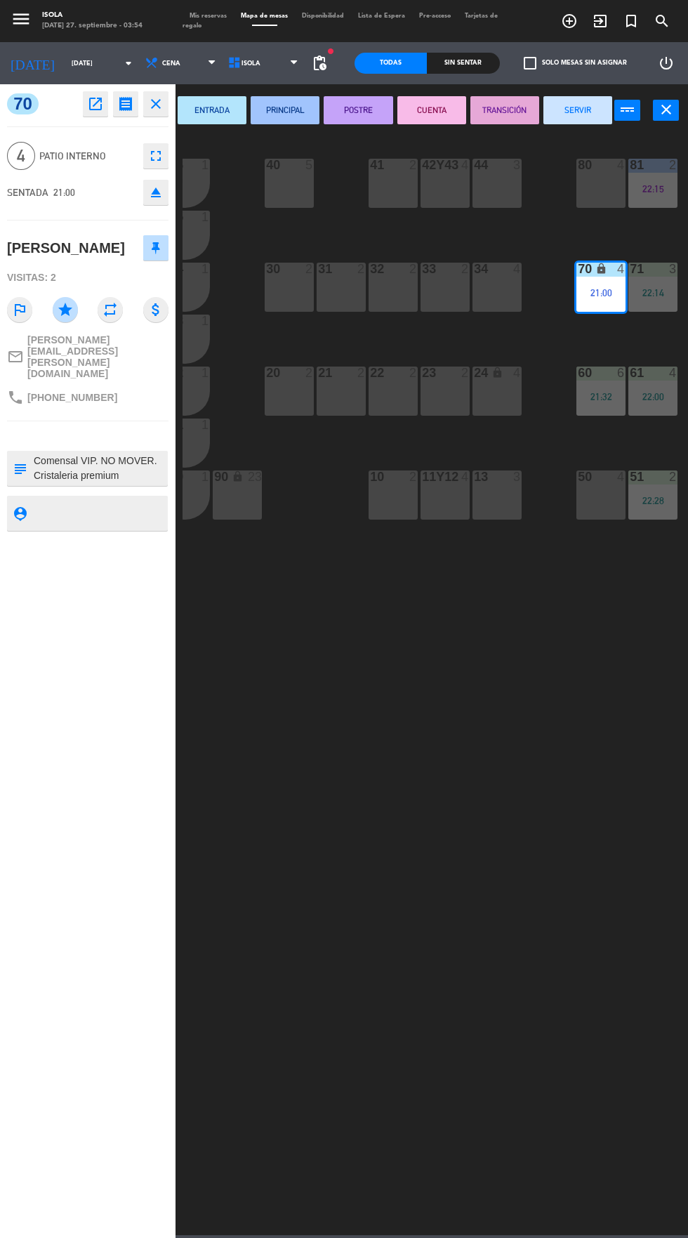
click at [569, 112] on button "SERVIR" at bounding box center [577, 110] width 69 height 28
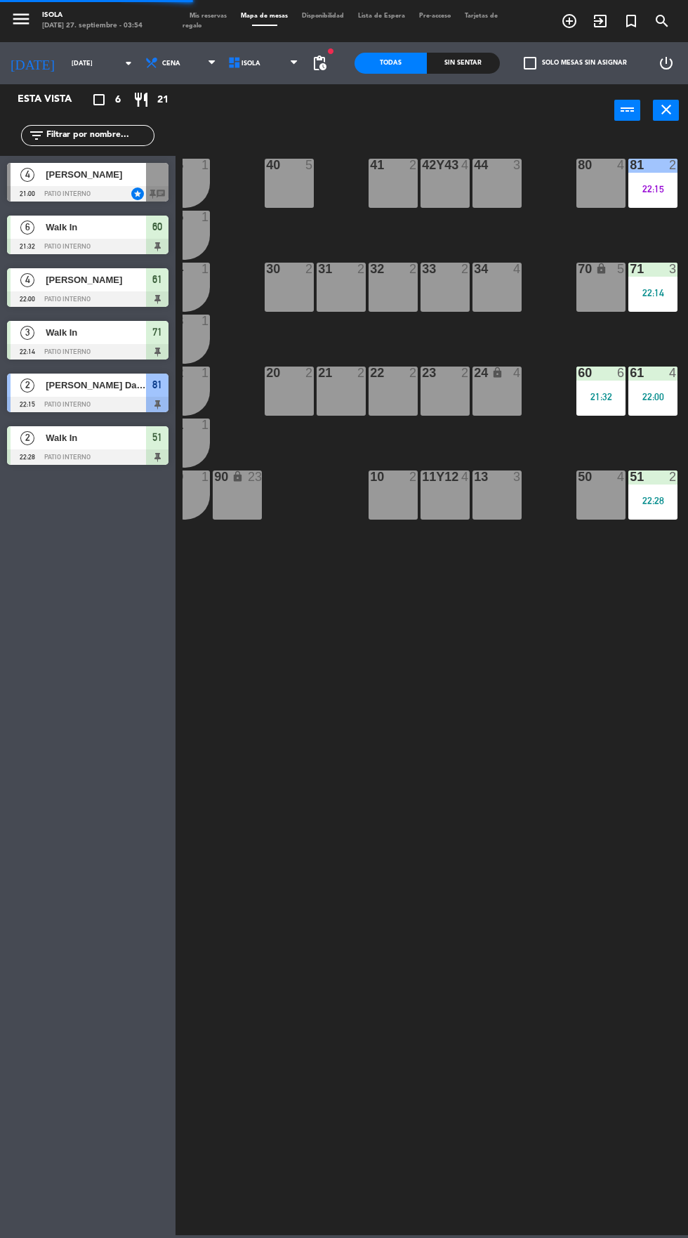
click at [646, 186] on div "22:15" at bounding box center [652, 189] width 49 height 10
click at [658, 224] on div "2" at bounding box center [650, 227] width 30 height 23
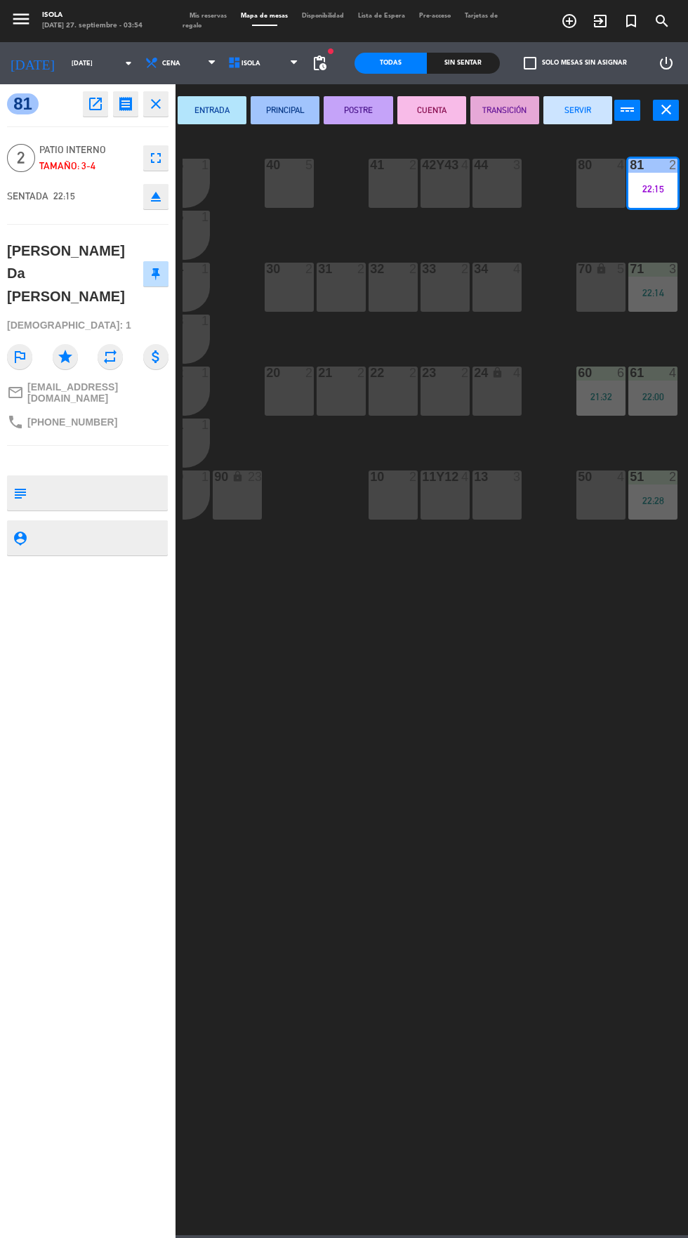
click at [573, 109] on button "SERVIR" at bounding box center [577, 110] width 69 height 28
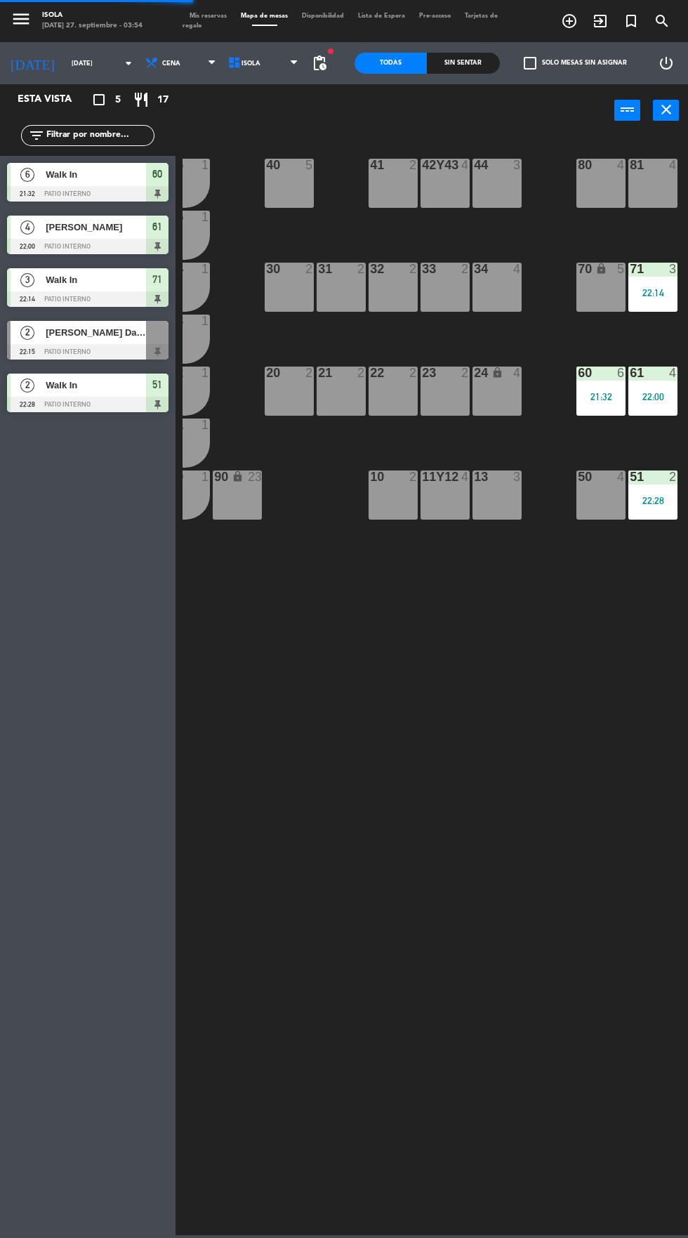
click at [655, 296] on div "22:14" at bounding box center [652, 293] width 49 height 10
click at [658, 342] on div "3" at bounding box center [650, 331] width 30 height 23
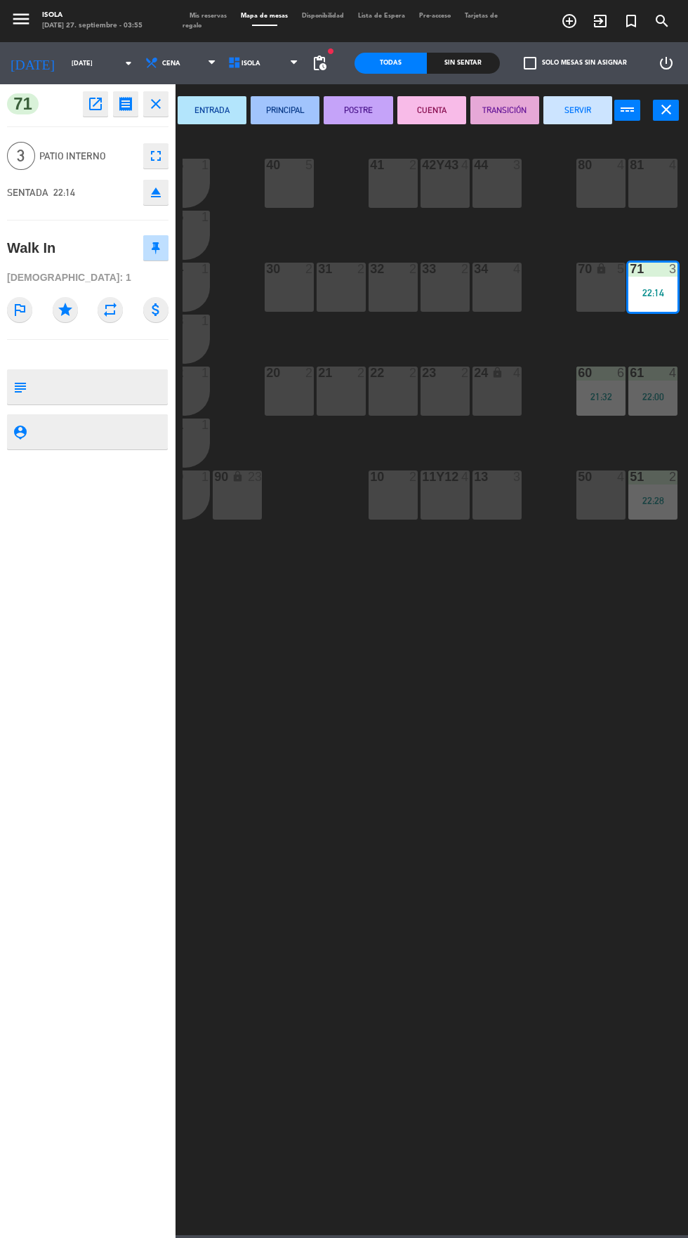
click at [573, 110] on button "SERVIR" at bounding box center [577, 110] width 69 height 28
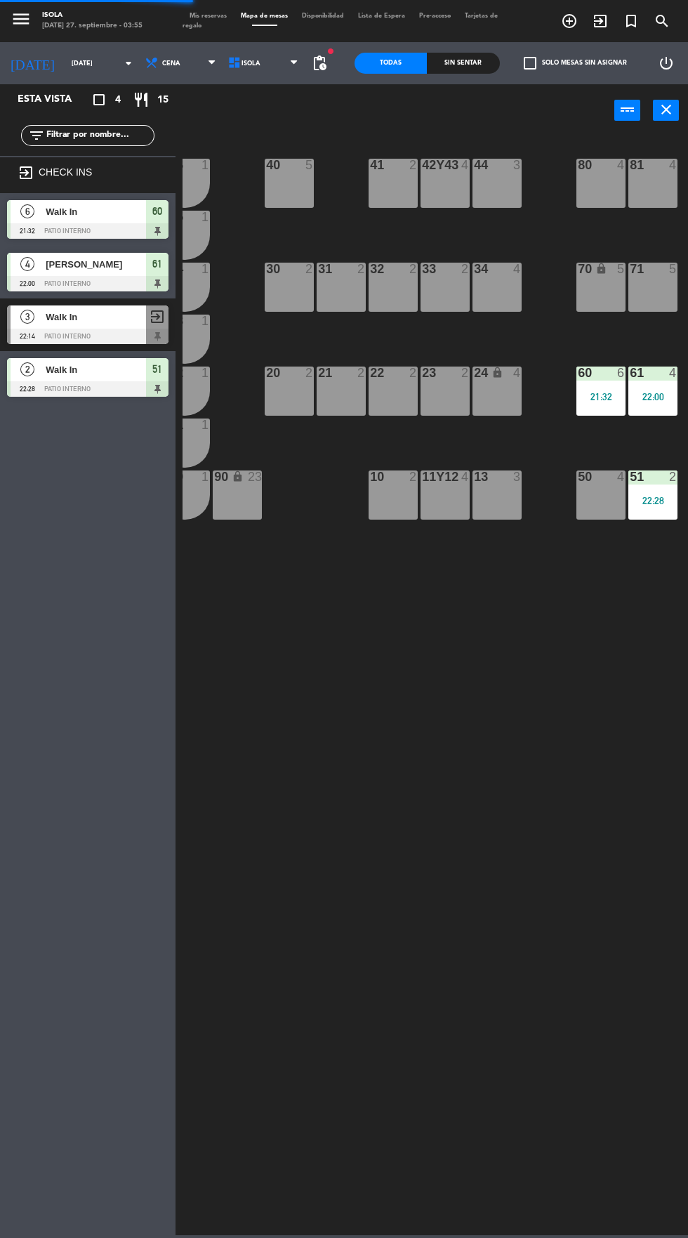
click at [654, 396] on div "22:00" at bounding box center [652, 397] width 49 height 10
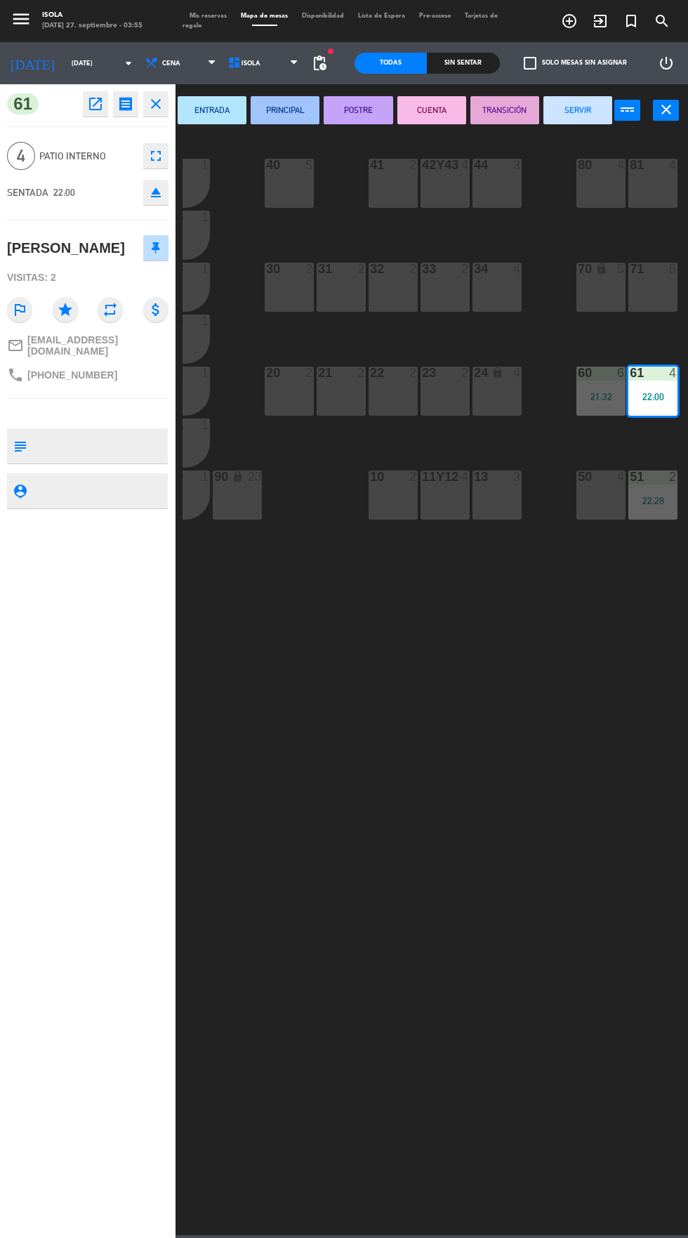
click at [566, 111] on button "SERVIR" at bounding box center [577, 110] width 69 height 28
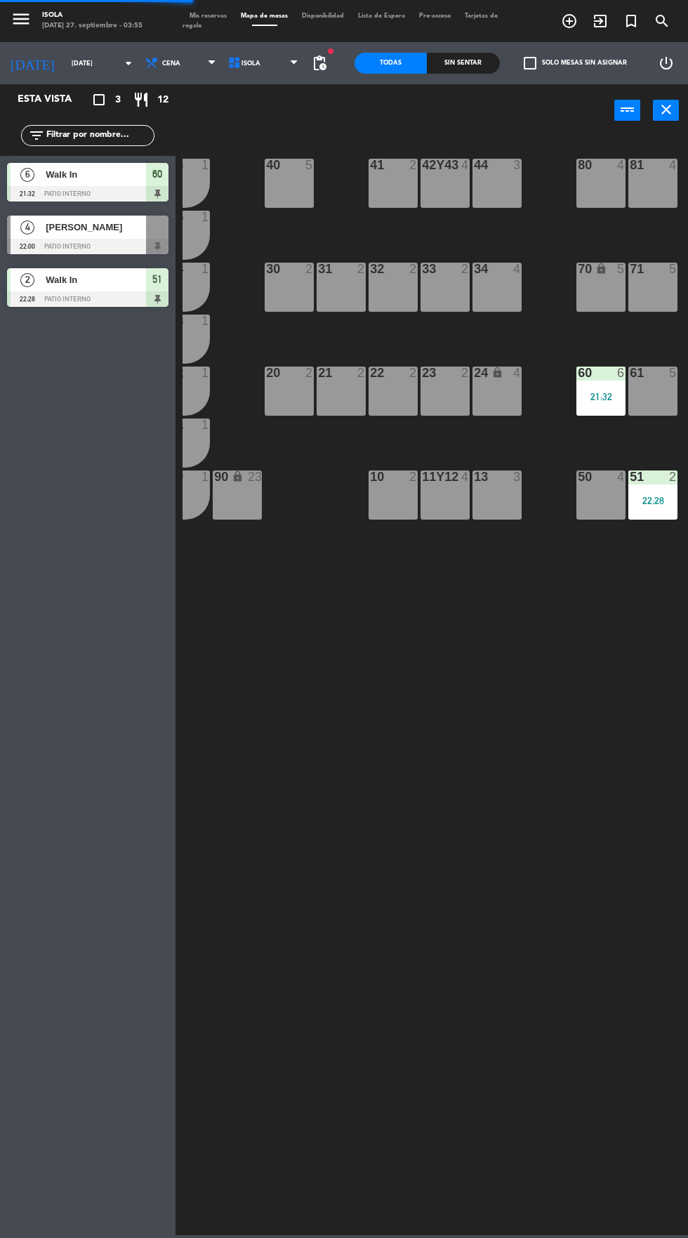
click at [604, 378] on div at bounding box center [601, 372] width 23 height 13
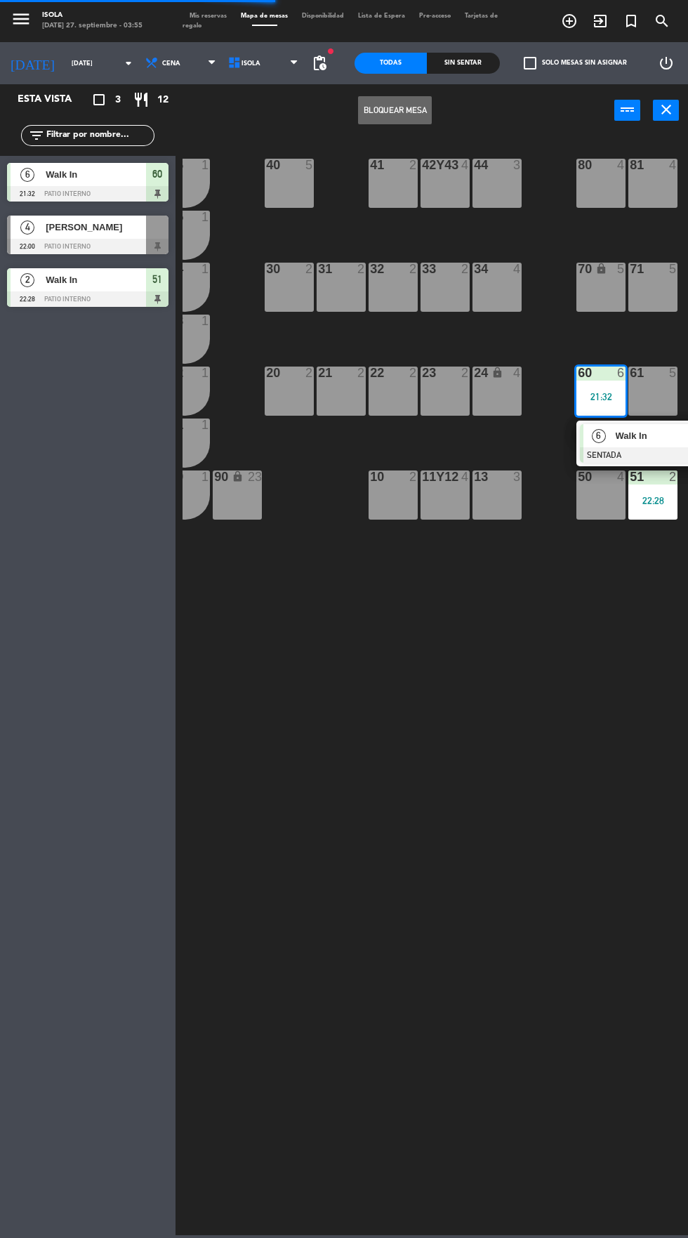
click at [664, 439] on span "Walk In" at bounding box center [661, 435] width 90 height 15
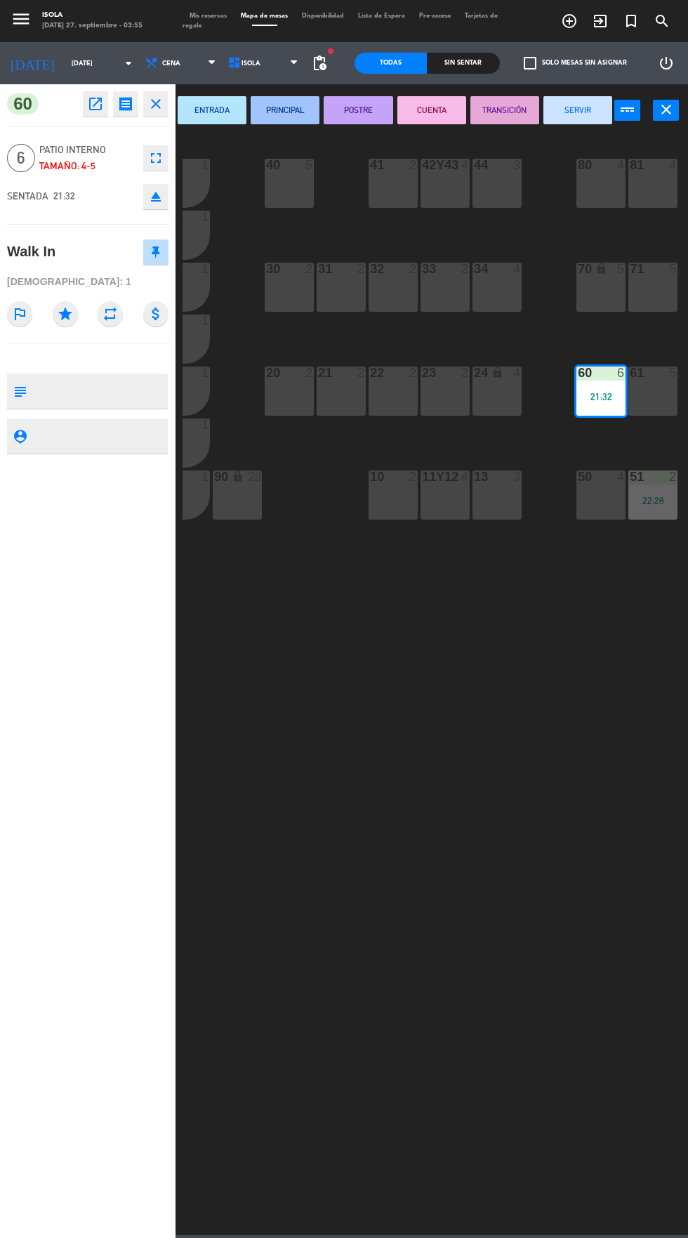
click at [573, 110] on button "SERVIR" at bounding box center [577, 110] width 69 height 28
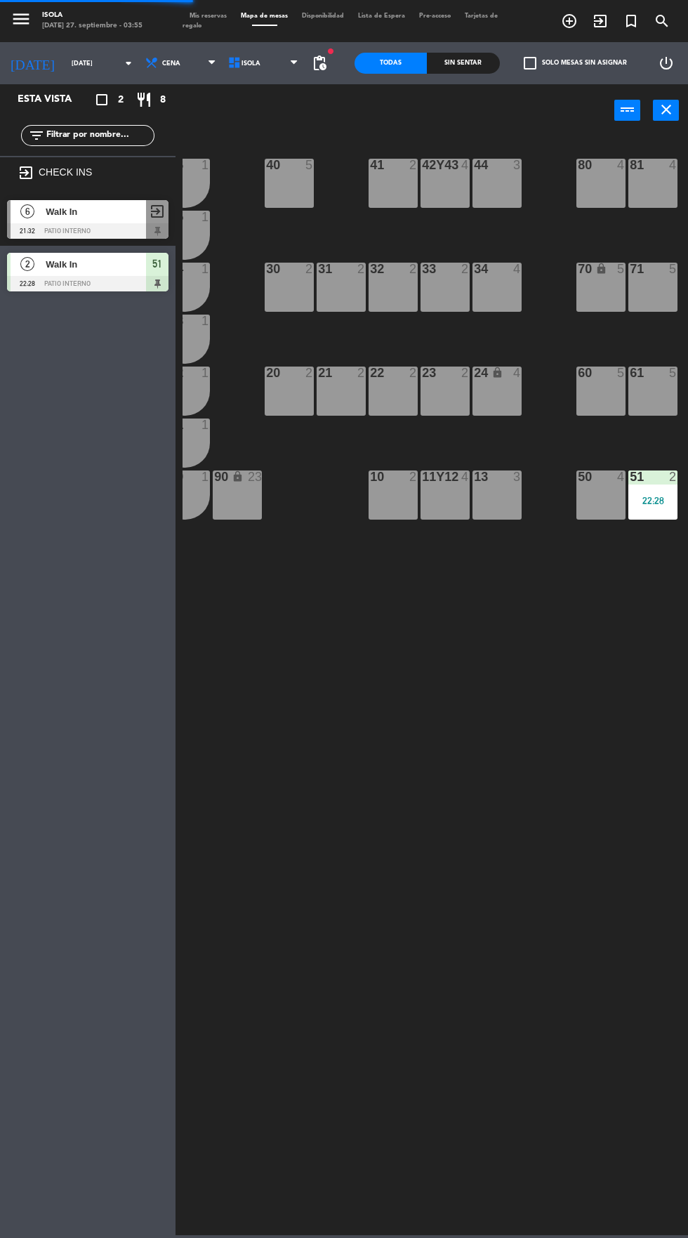
click at [667, 477] on div "2" at bounding box center [676, 476] width 23 height 13
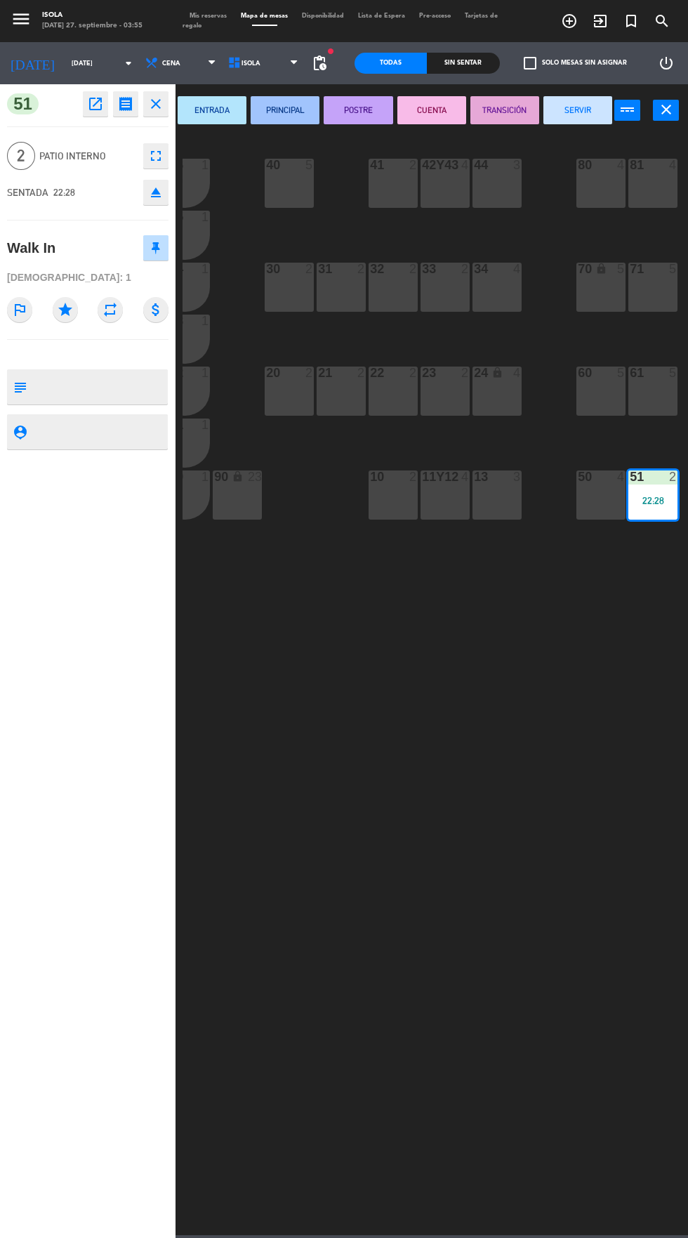
click at [578, 110] on button "SERVIR" at bounding box center [577, 110] width 69 height 28
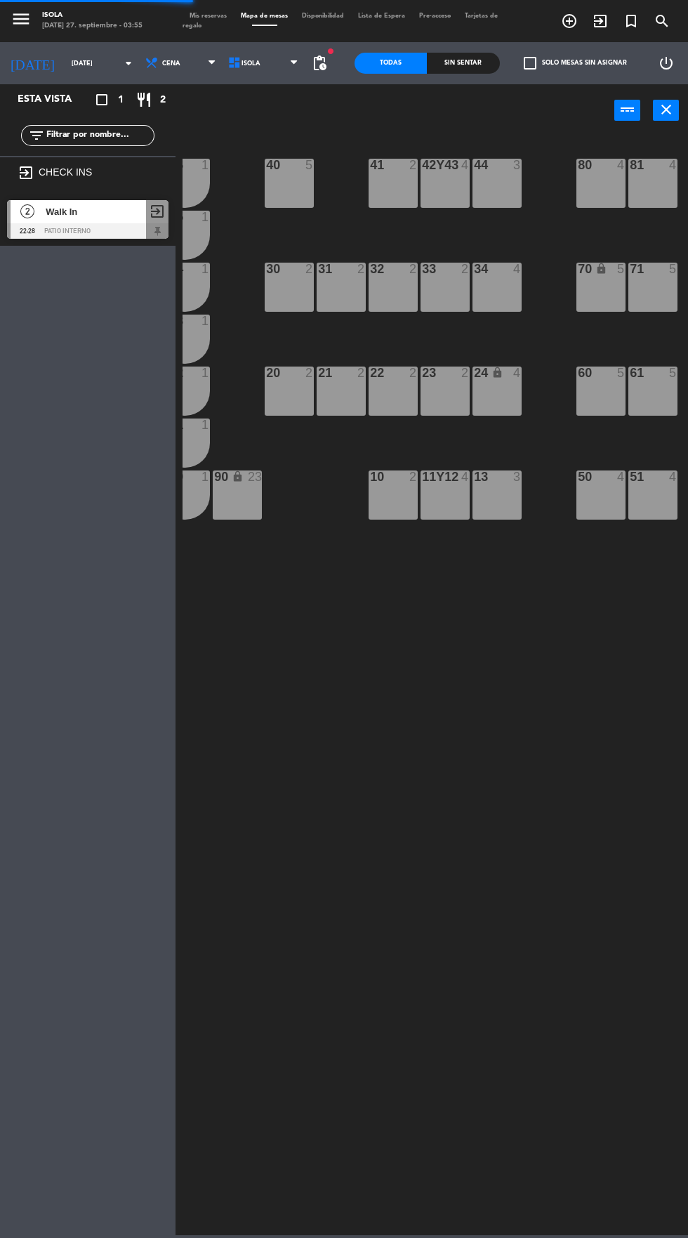
click at [531, 620] on div "40 5 42y43 4 41 2 44 3 80 4 81 4 106 1 105 1 30 2 31 2 32 2 33 2 34 4 70 lock 5…" at bounding box center [435, 684] width 505 height 1101
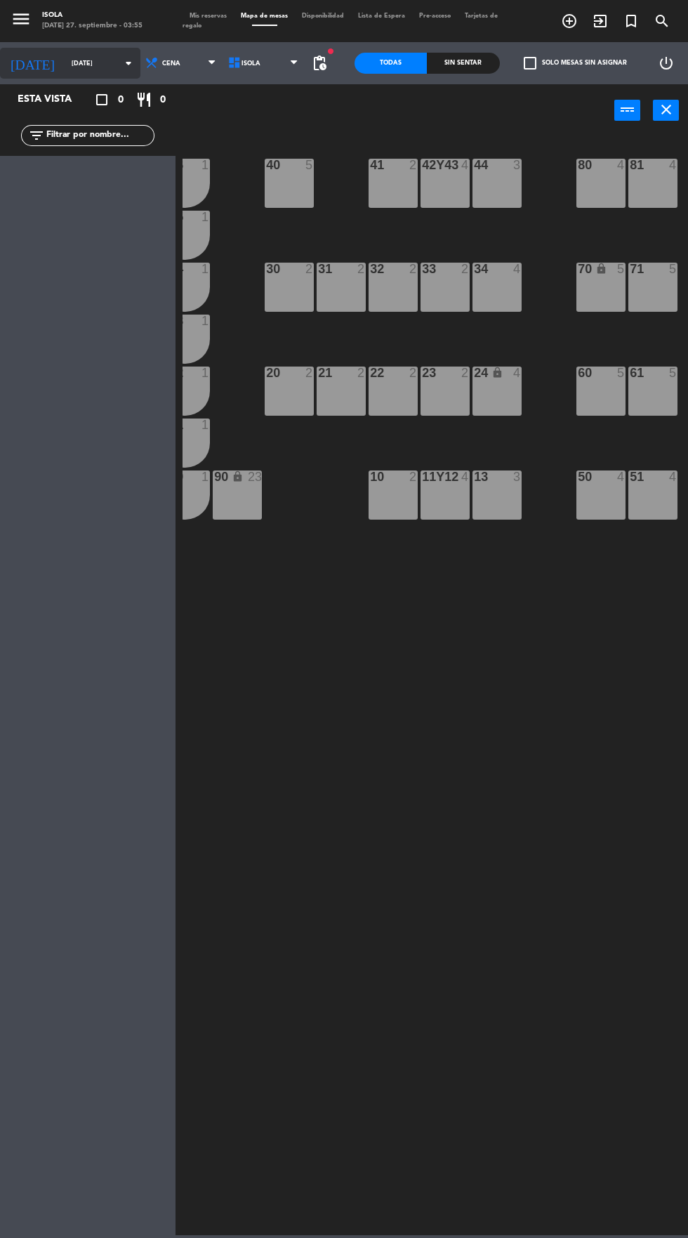
click at [120, 70] on icon "arrow_drop_down" at bounding box center [128, 63] width 17 height 17
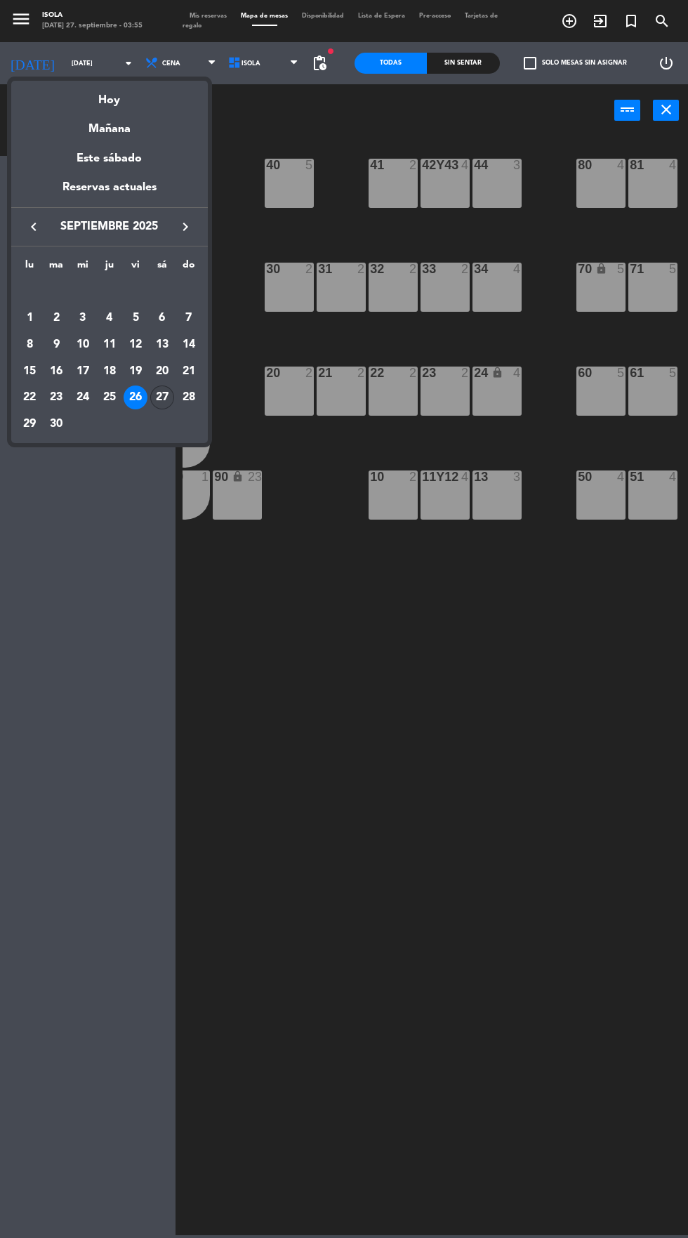
click at [160, 397] on div "27" at bounding box center [162, 397] width 24 height 24
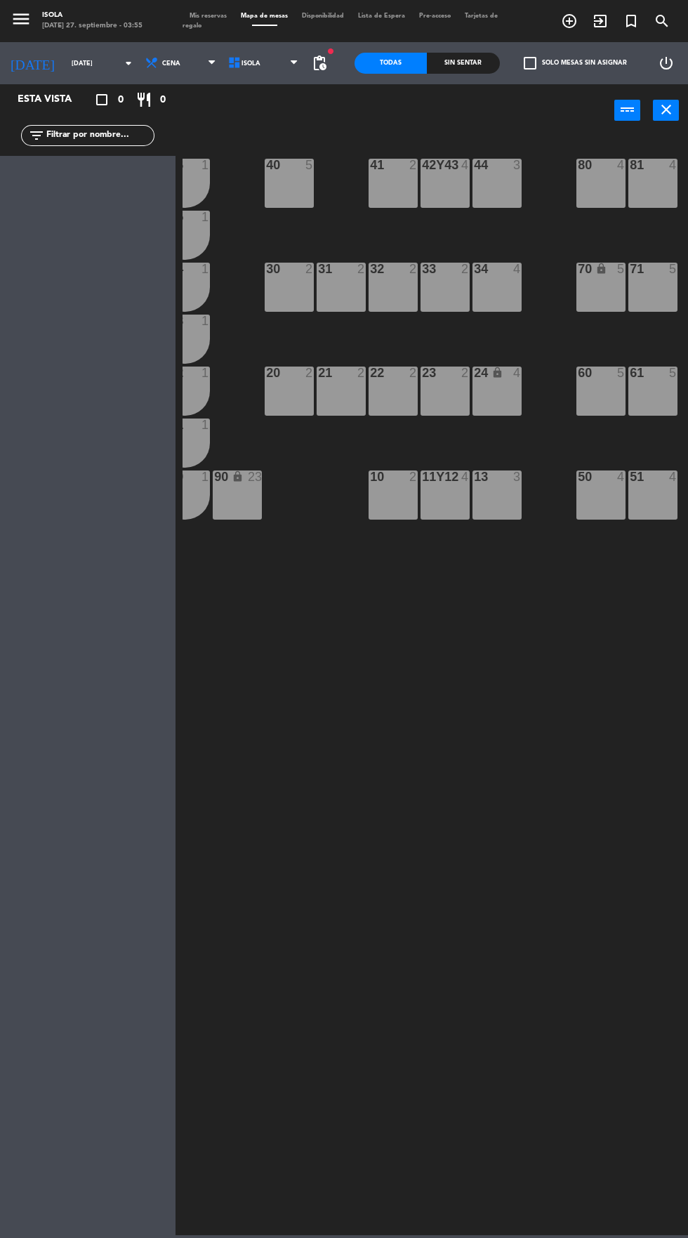
type input "[DATE]"
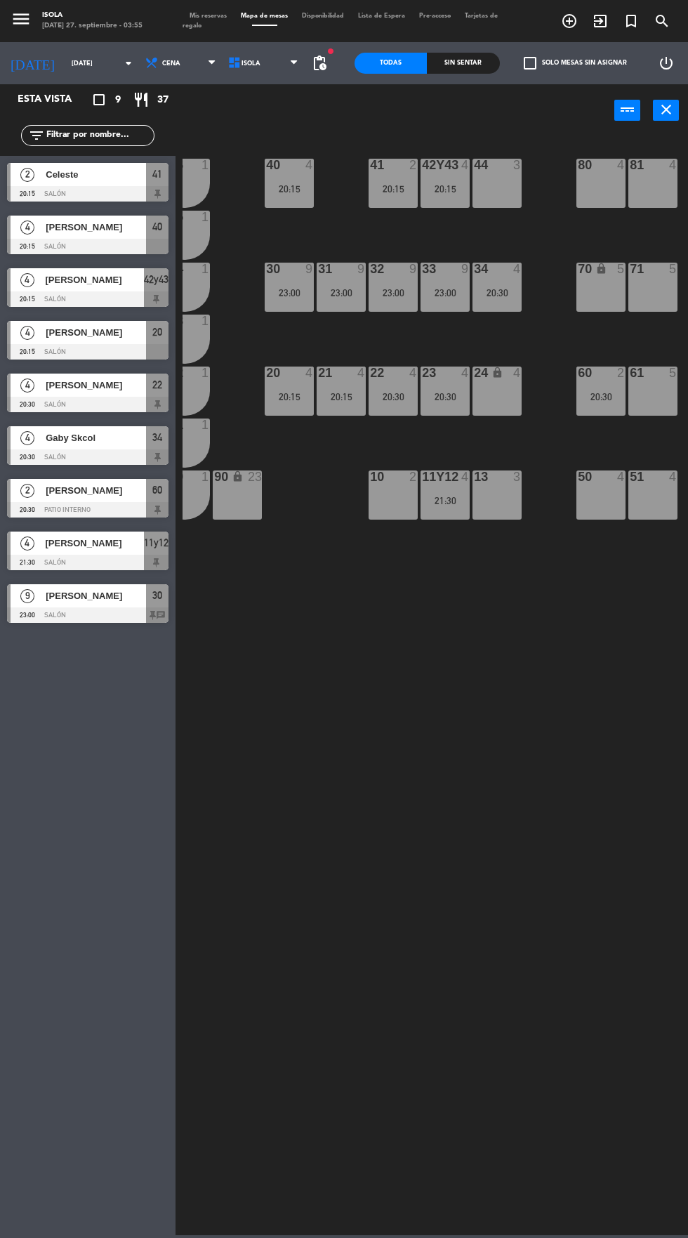
click at [458, 190] on div "20:15" at bounding box center [444, 189] width 49 height 10
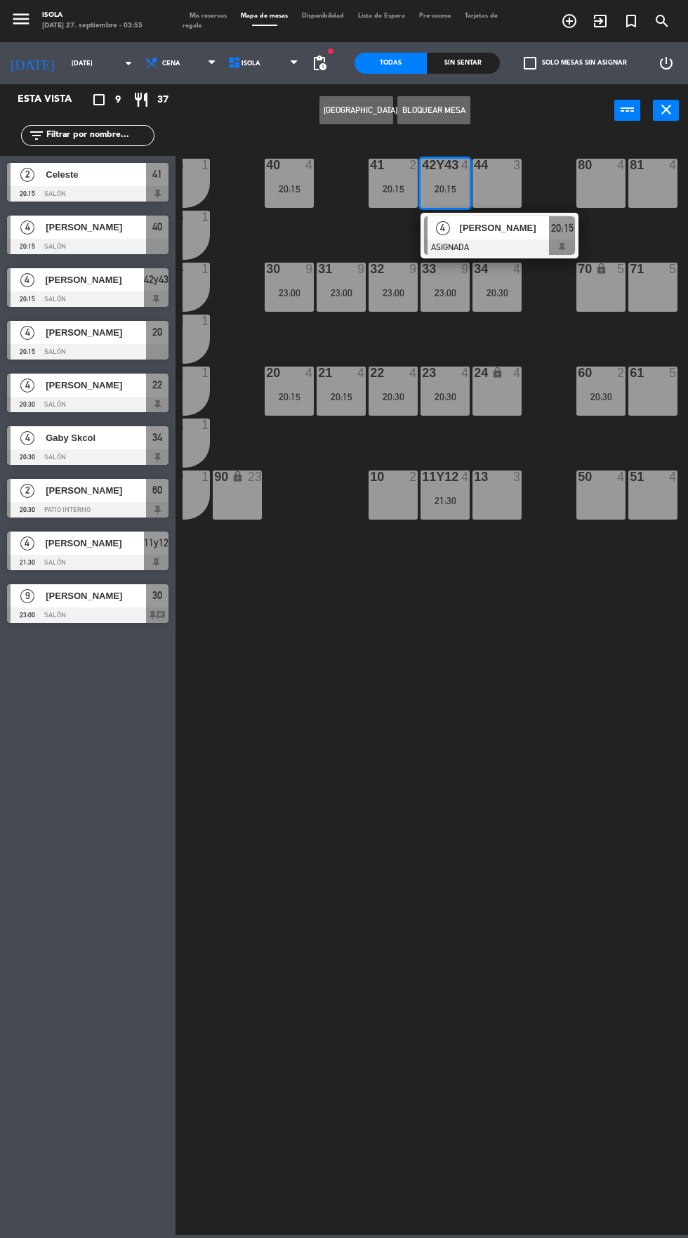
click at [494, 228] on span "[PERSON_NAME]" at bounding box center [505, 227] width 90 height 15
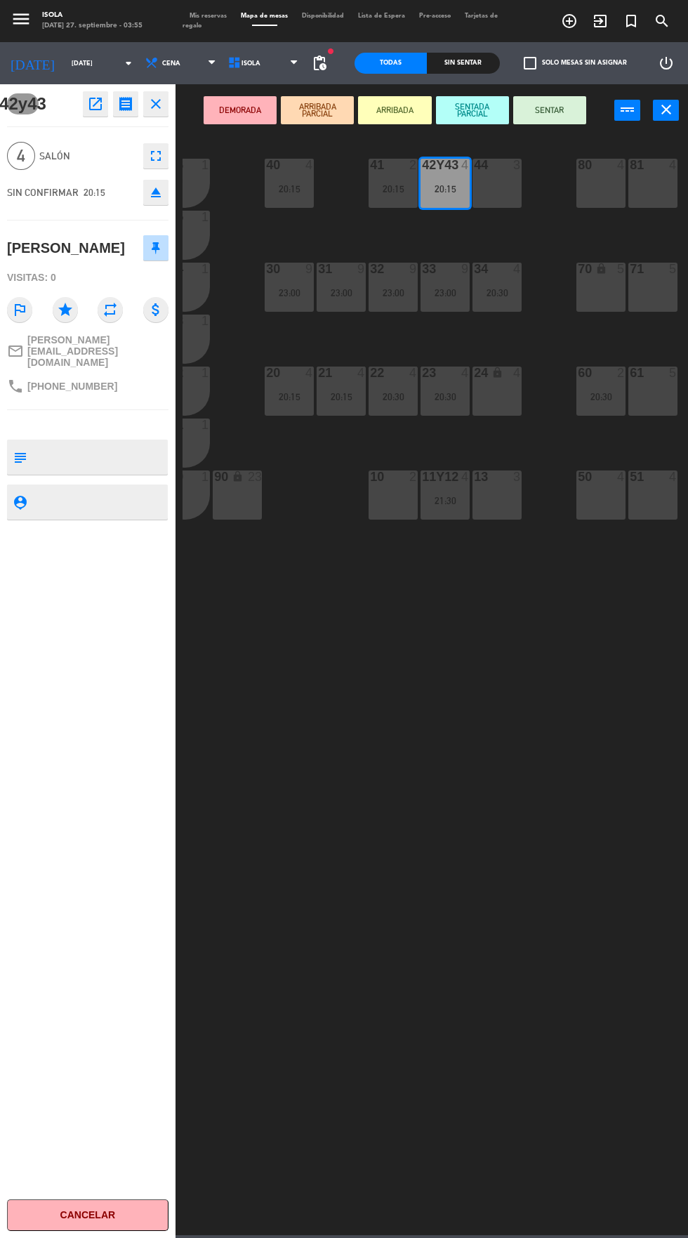
click at [296, 292] on div "23:00" at bounding box center [289, 293] width 49 height 10
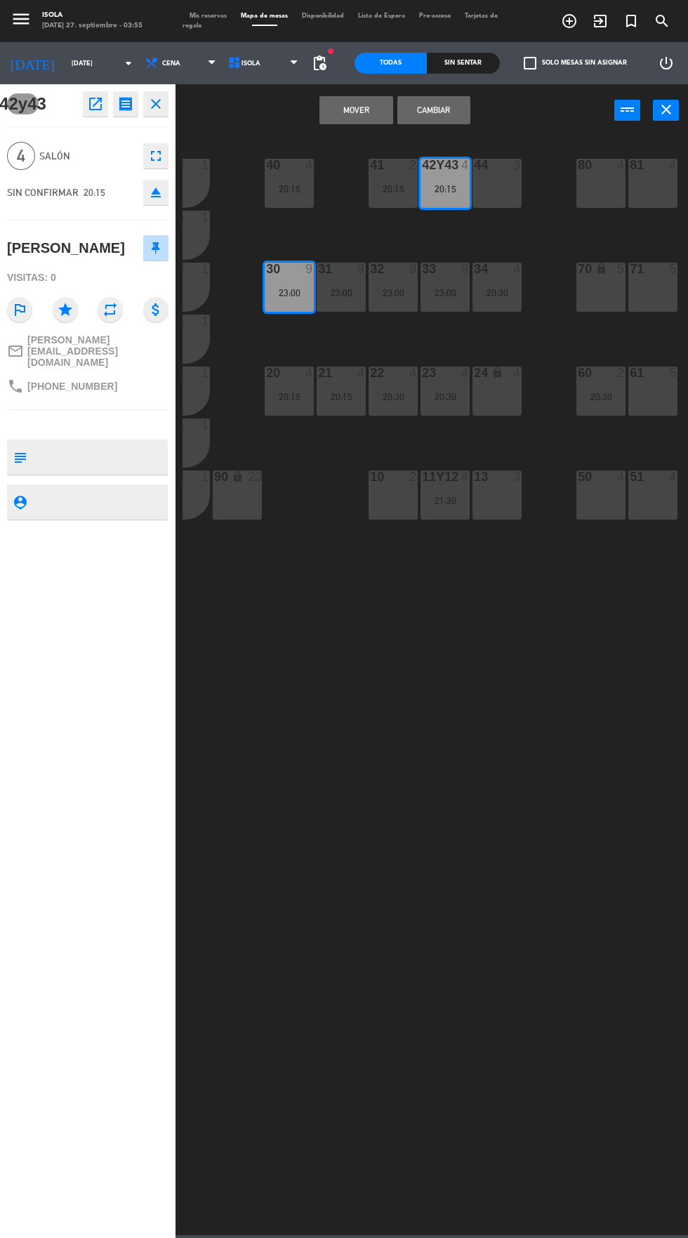
click at [338, 293] on div "23:00" at bounding box center [341, 293] width 49 height 10
click at [377, 103] on button "Mover y Unir" at bounding box center [355, 110] width 73 height 28
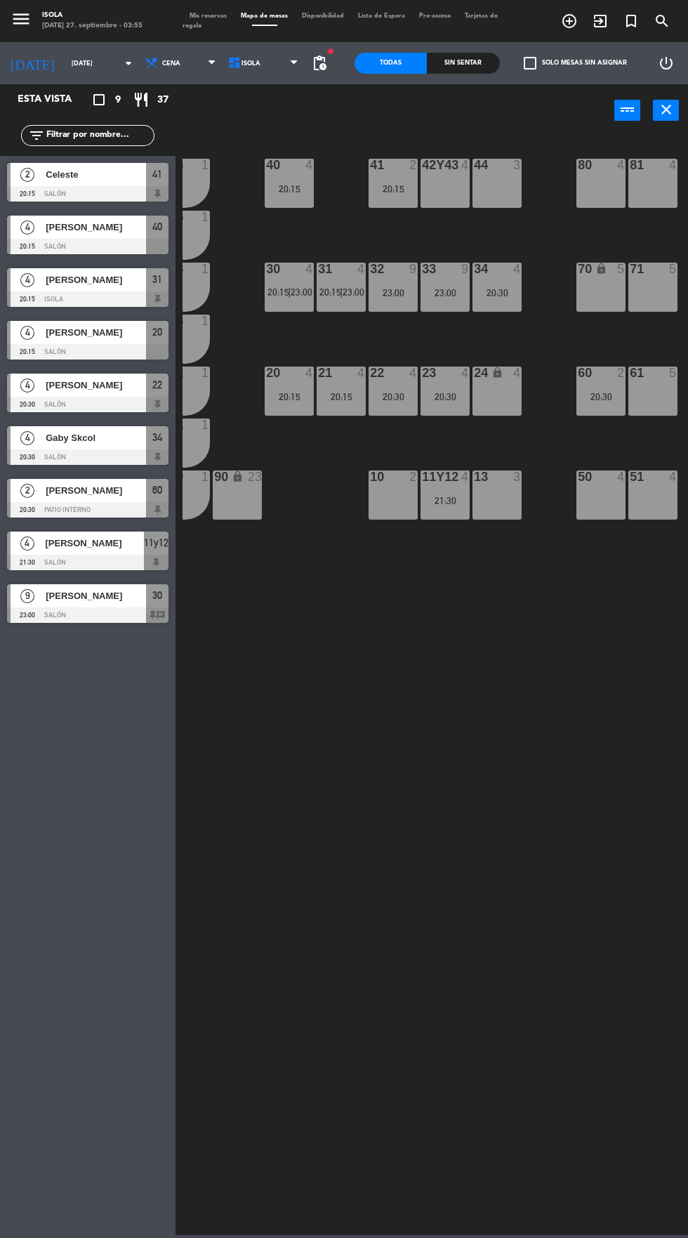
click at [397, 581] on div "40 4 20:15 42y43 4 41 2 20:15 44 3 80 4 81 4 106 1 105 1 30 4 20:15 | 23:00 31 …" at bounding box center [435, 684] width 505 height 1101
click at [289, 373] on div at bounding box center [289, 372] width 23 height 13
click at [407, 608] on div "40 4 20:15 42y43 4 41 2 20:15 44 3 80 4 81 4 106 1 105 1 30 4 20:15 | 23:00 31 …" at bounding box center [435, 684] width 505 height 1101
click at [394, 394] on div "20:30" at bounding box center [393, 397] width 49 height 10
click at [428, 569] on div "40 4 20:15 42y43 4 41 2 20:15 44 3 80 4 81 4 106 1 105 1 30 4 20:15 | 23:00 31 …" at bounding box center [435, 684] width 505 height 1101
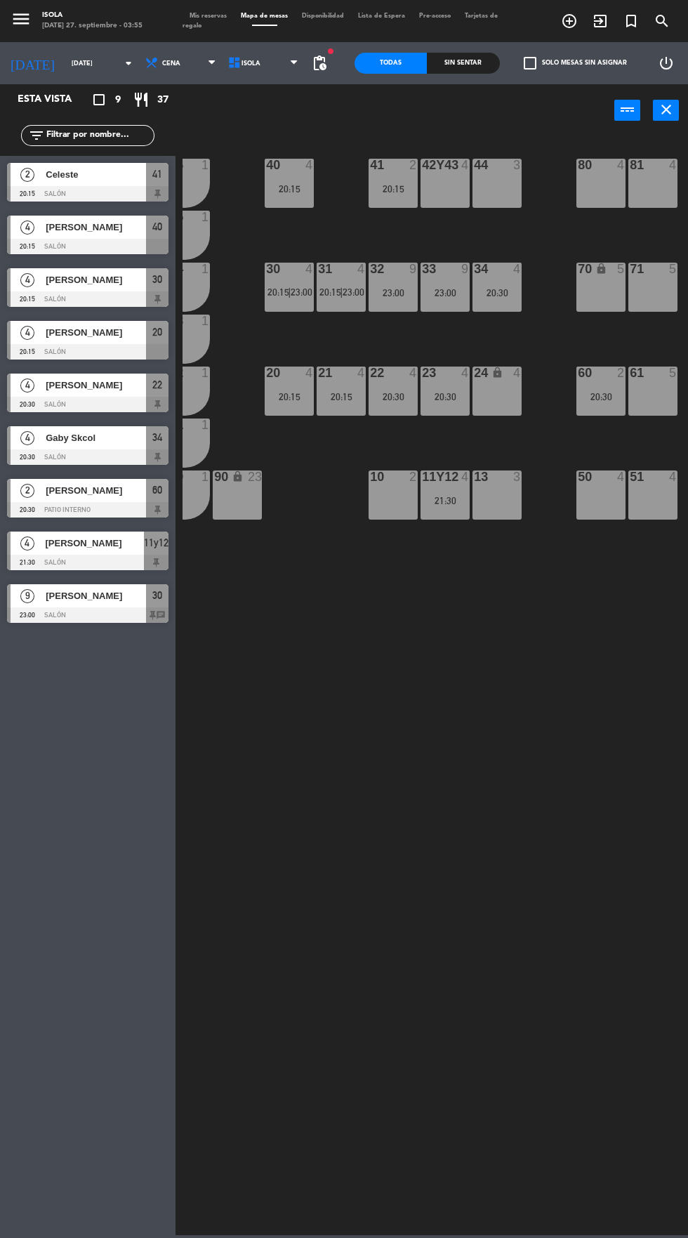
click at [310, 171] on div "4" at bounding box center [309, 165] width 8 height 13
click at [418, 597] on div "40 4 20:15 42y43 4 41 2 20:15 44 3 80 4 81 4 106 1 105 1 30 4 20:15 | 23:00 31 …" at bounding box center [435, 684] width 505 height 1101
click at [406, 373] on div "4" at bounding box center [416, 372] width 23 height 13
click at [427, 583] on div "40 4 20:15 42y43 4 41 2 20:15 44 3 80 4 81 4 106 1 105 1 30 4 20:15 | 23:00 31 …" at bounding box center [435, 684] width 505 height 1101
click at [335, 392] on div "20:15" at bounding box center [341, 397] width 49 height 10
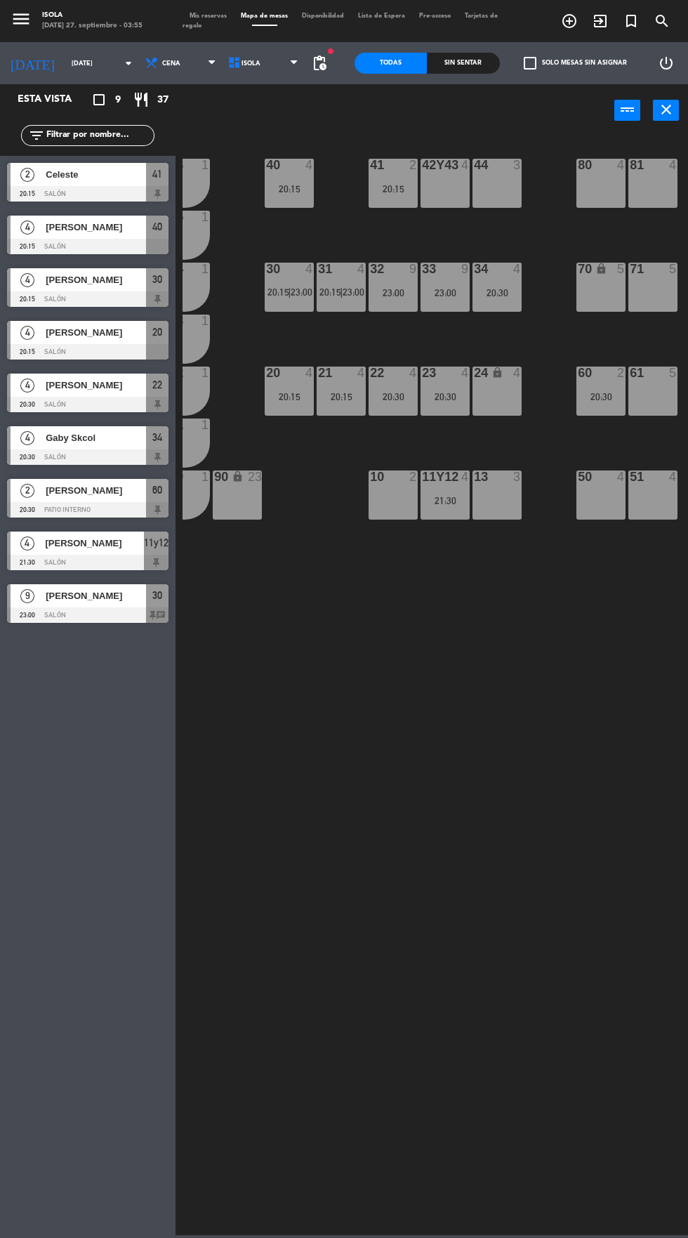
click at [423, 585] on div "40 4 20:15 42y43 4 41 2 20:15 44 3 80 4 81 4 106 1 105 1 30 4 20:15 | 23:00 31 …" at bounding box center [435, 684] width 505 height 1101
click at [351, 392] on div "20:15" at bounding box center [341, 397] width 49 height 10
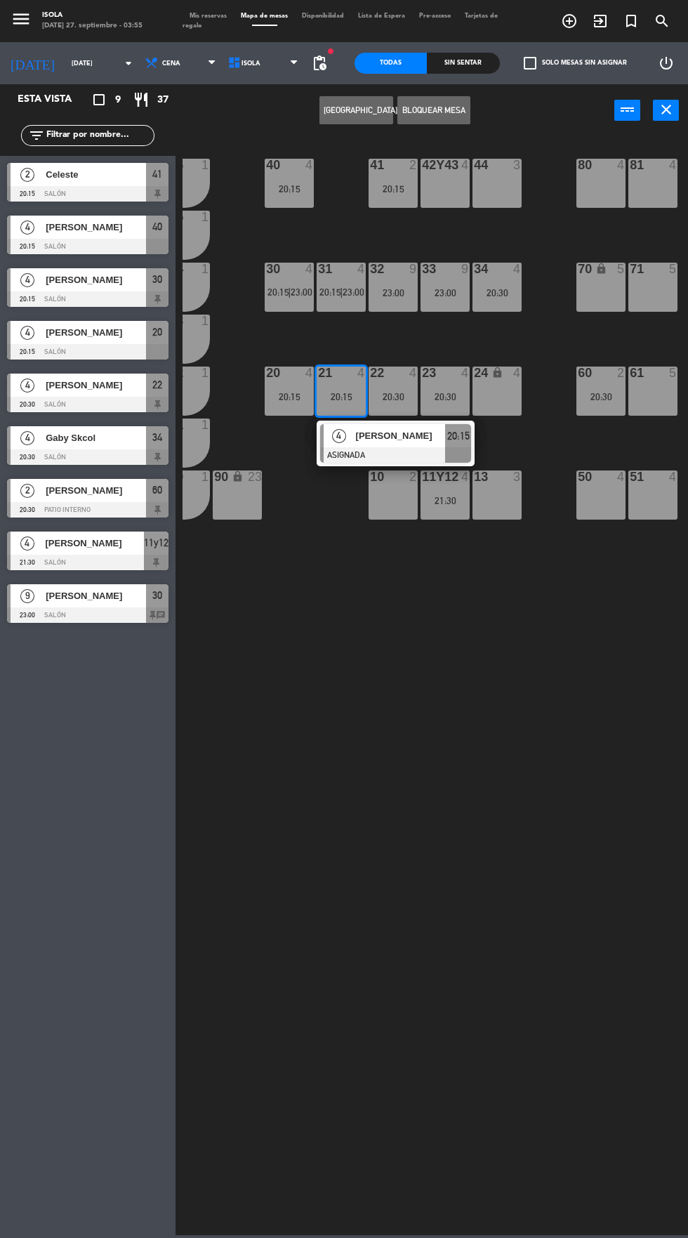
click at [397, 438] on span "[PERSON_NAME]" at bounding box center [401, 435] width 90 height 15
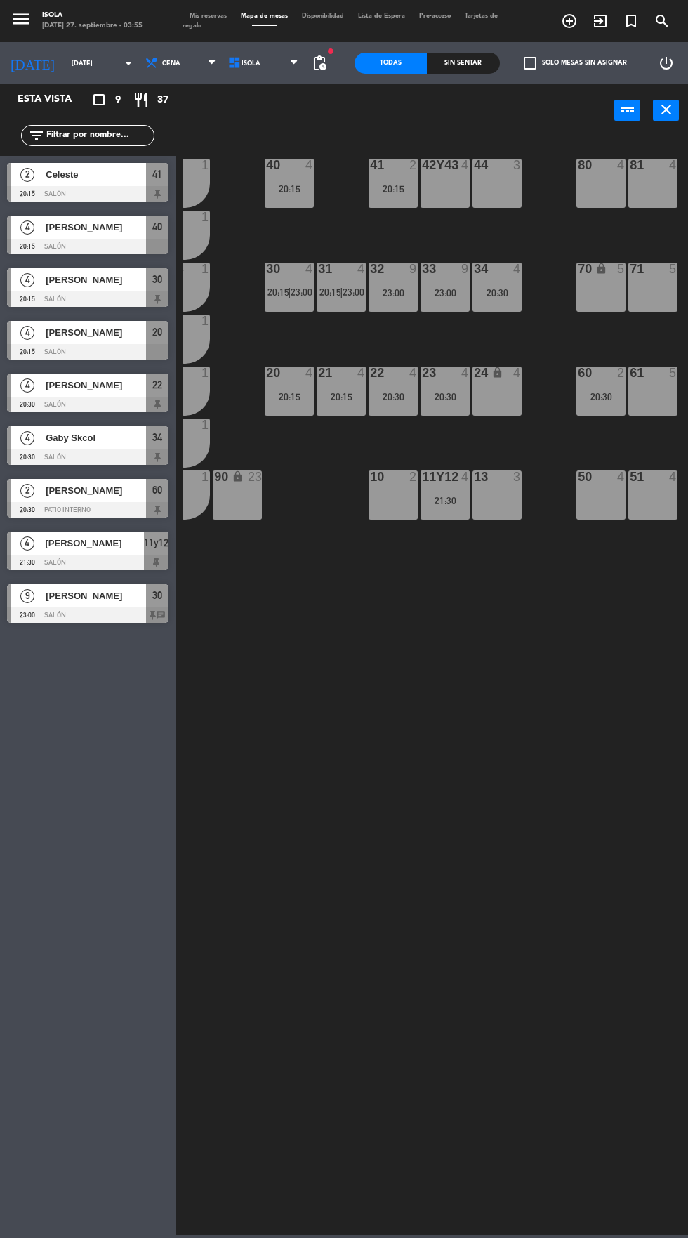
click at [341, 396] on div "20:15" at bounding box center [341, 397] width 49 height 10
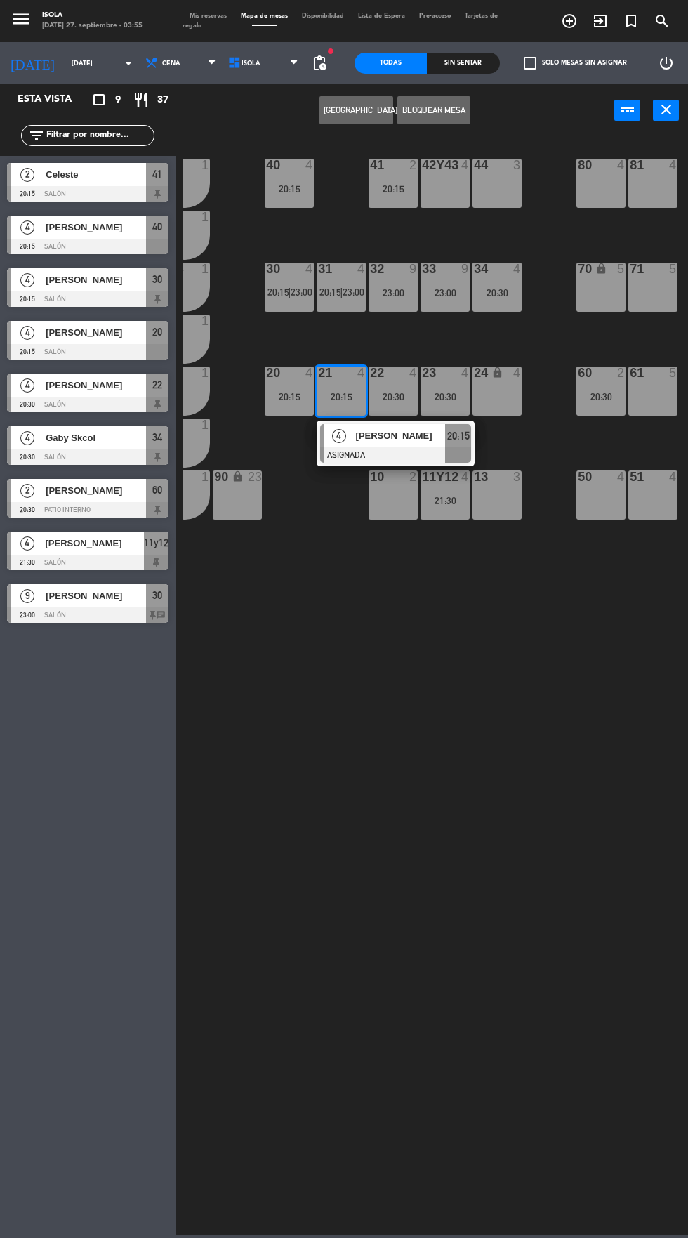
click at [398, 432] on span "[PERSON_NAME]" at bounding box center [401, 435] width 90 height 15
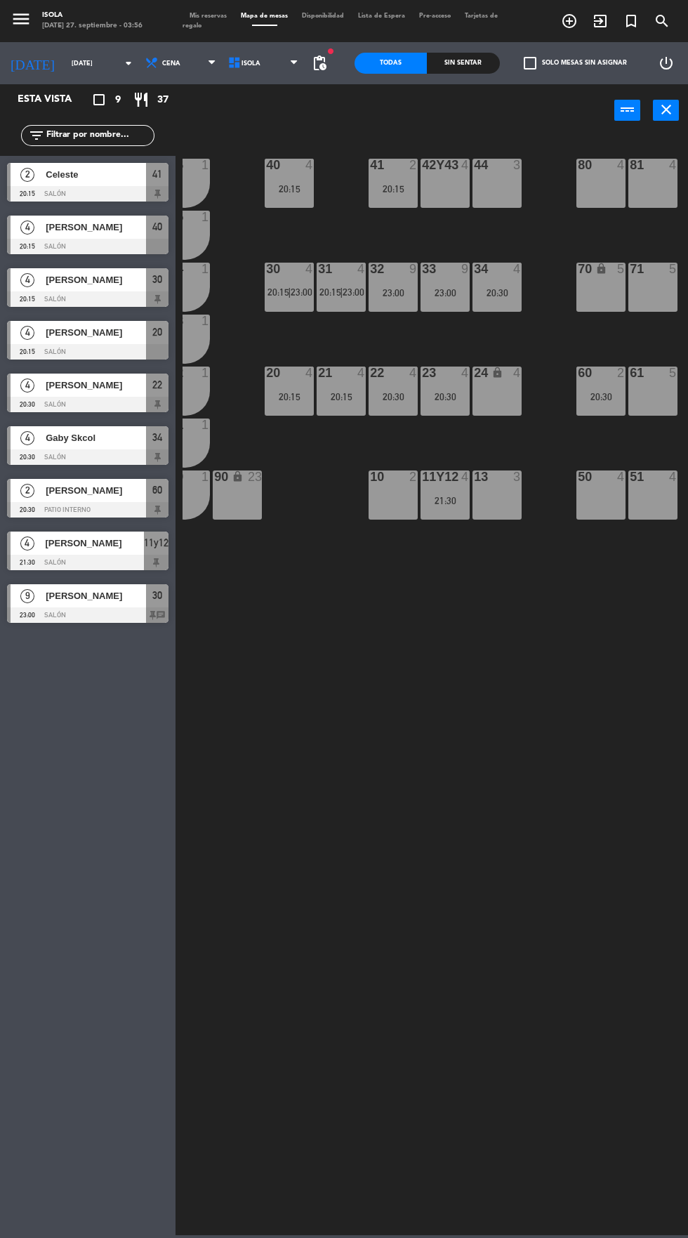
click at [453, 599] on div "40 4 20:15 42y43 4 41 2 20:15 44 3 80 4 81 4 106 1 105 1 30 4 20:15 | 23:00 31 …" at bounding box center [435, 684] width 505 height 1101
click at [451, 496] on div "21:30" at bounding box center [444, 501] width 49 height 10
click at [481, 709] on div "40 4 20:15 42y43 4 41 2 20:15 44 3 80 4 81 4 106 1 105 1 30 4 20:15 | 23:00 31 …" at bounding box center [435, 684] width 505 height 1101
click at [455, 373] on div at bounding box center [445, 372] width 23 height 13
click at [475, 630] on div "40 4 20:15 42y43 4 41 2 20:15 44 3 80 4 81 4 106 1 105 1 30 4 20:15 | 23:00 31 …" at bounding box center [435, 684] width 505 height 1101
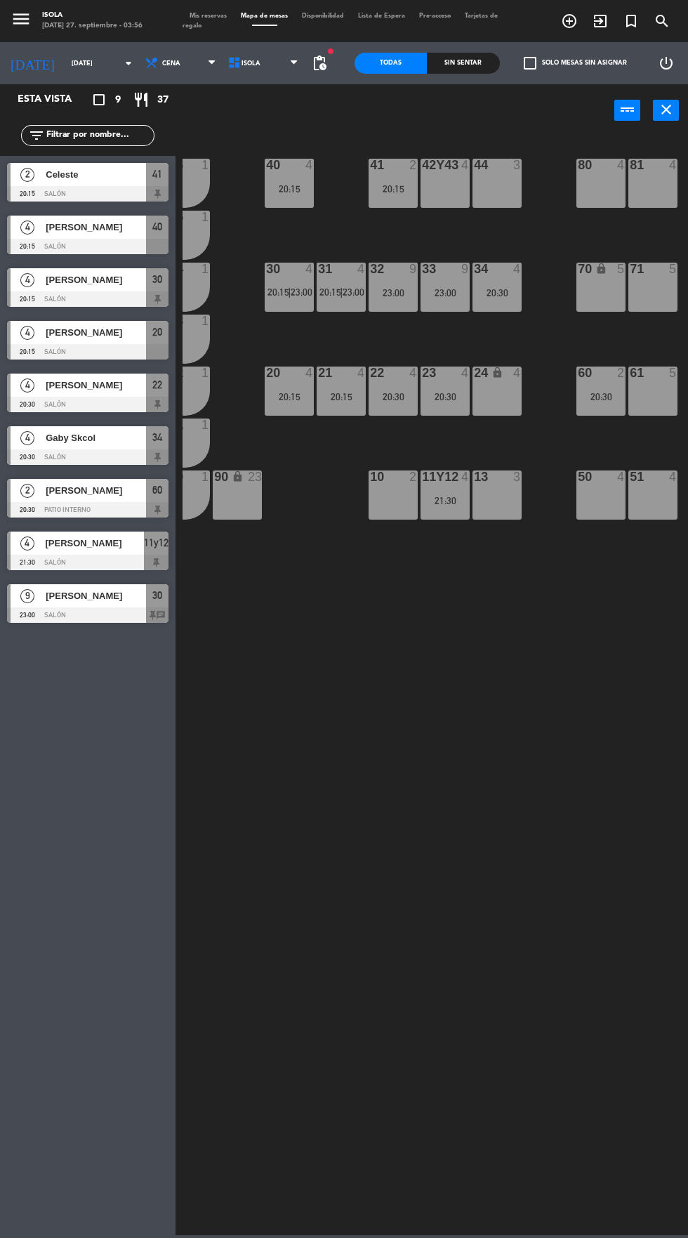
click at [350, 373] on div at bounding box center [341, 372] width 23 height 13
click at [437, 633] on div "40 4 20:15 42y43 4 41 2 20:15 44 3 80 4 81 4 106 1 105 1 30 4 20:15 | 23:00 31 …" at bounding box center [435, 684] width 505 height 1101
click at [341, 396] on div "20:15" at bounding box center [341, 397] width 49 height 10
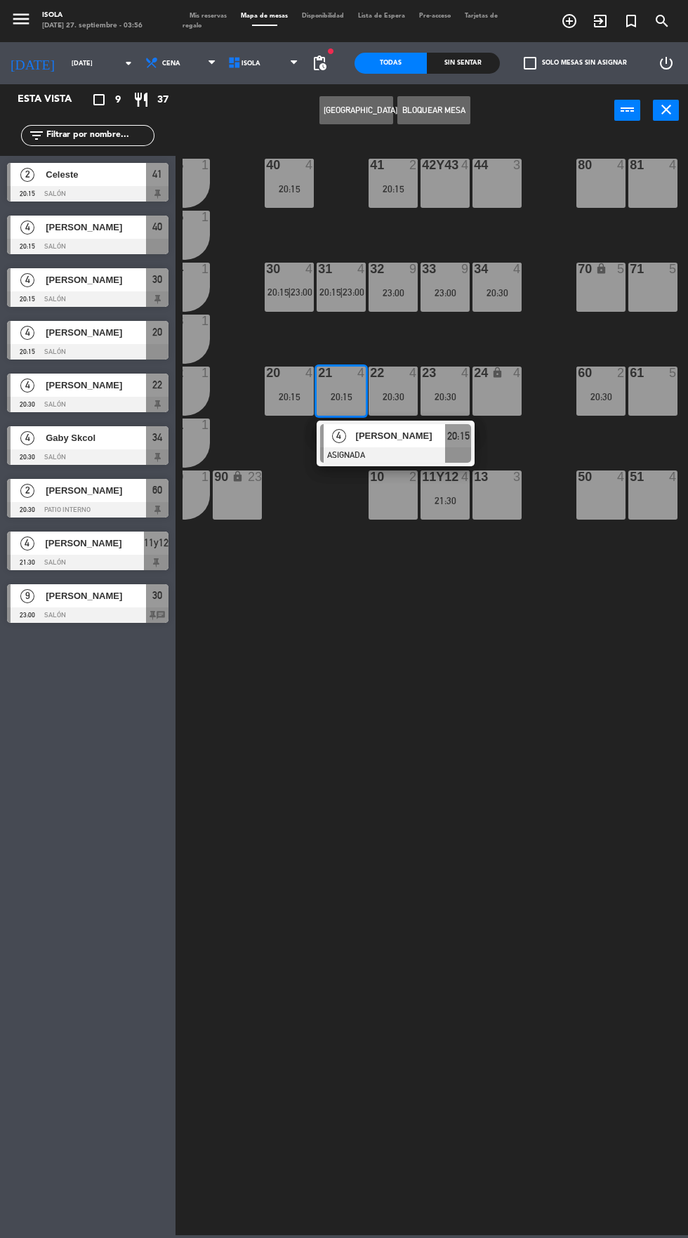
click at [397, 435] on span "[PERSON_NAME]" at bounding box center [401, 435] width 90 height 15
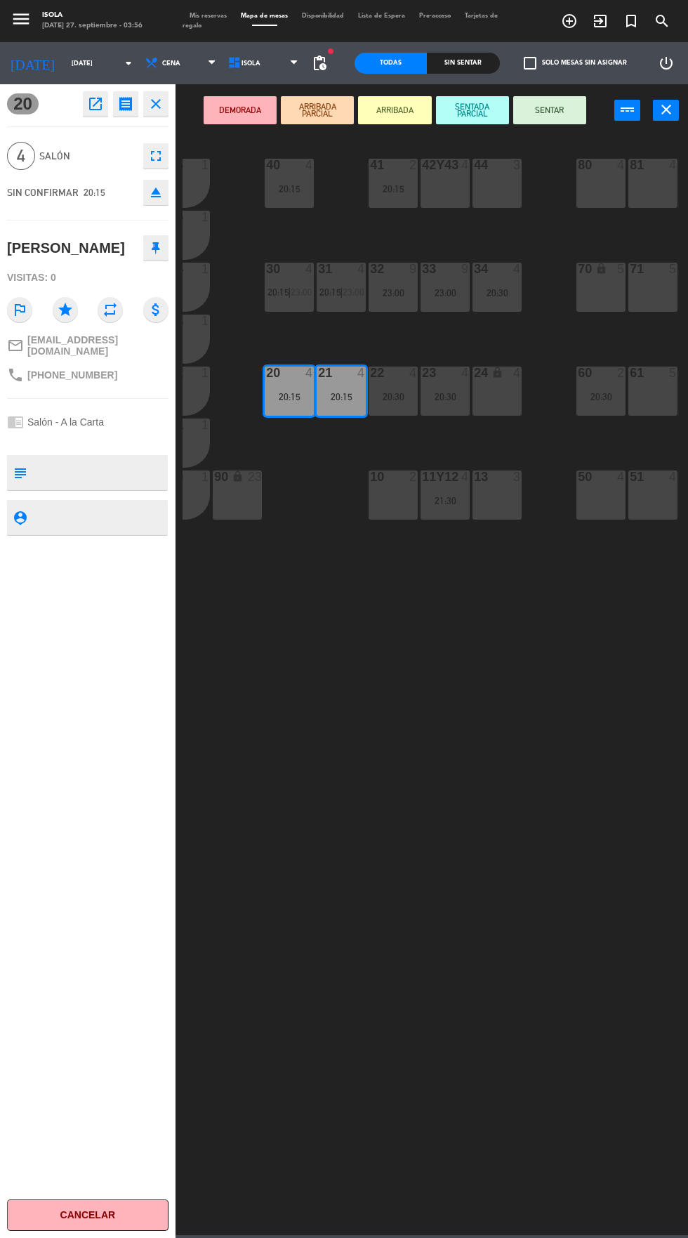
click at [399, 289] on div "23:00" at bounding box center [393, 293] width 49 height 10
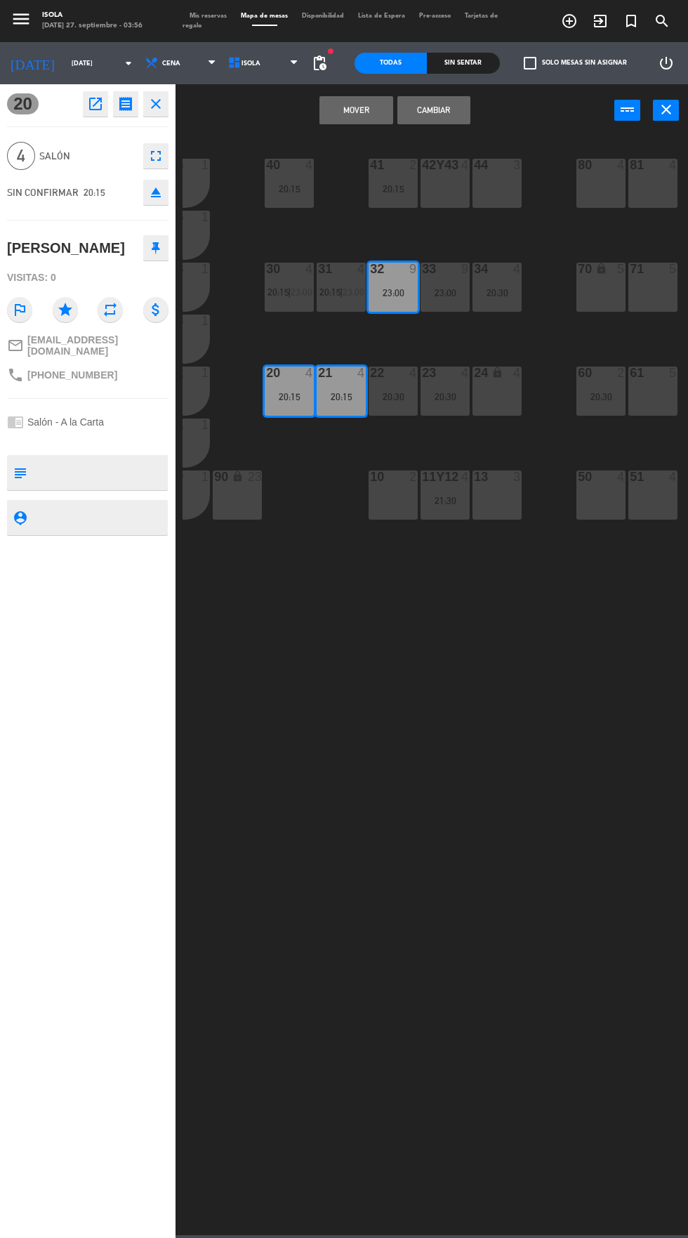
click at [453, 295] on div "23:00" at bounding box center [444, 293] width 49 height 10
click at [377, 107] on button "Mover y Unir" at bounding box center [355, 110] width 73 height 28
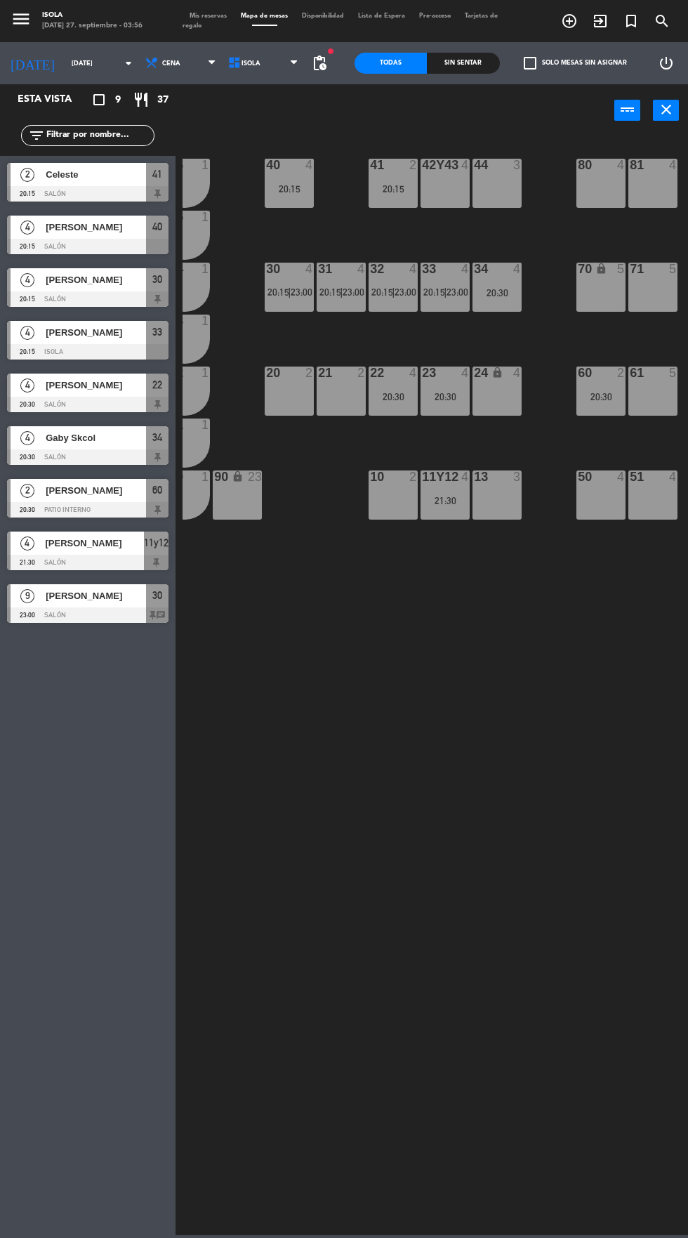
click at [403, 396] on div "20:30" at bounding box center [393, 397] width 49 height 10
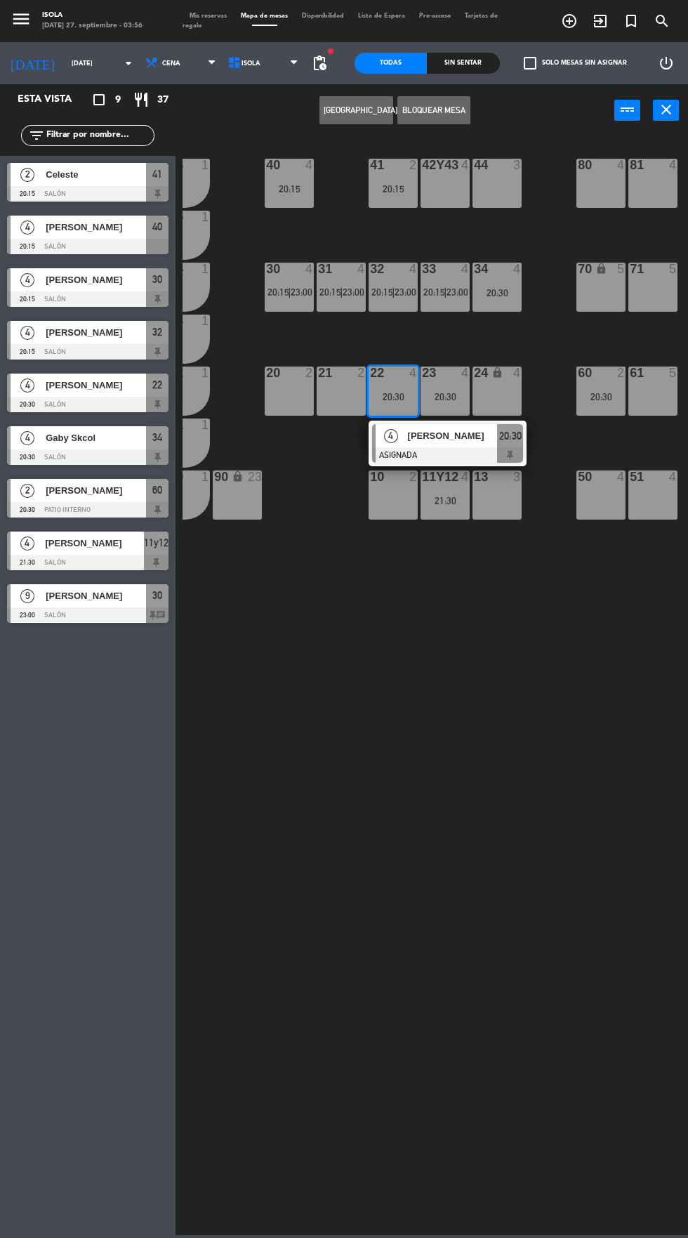
click at [456, 453] on div at bounding box center [447, 454] width 151 height 15
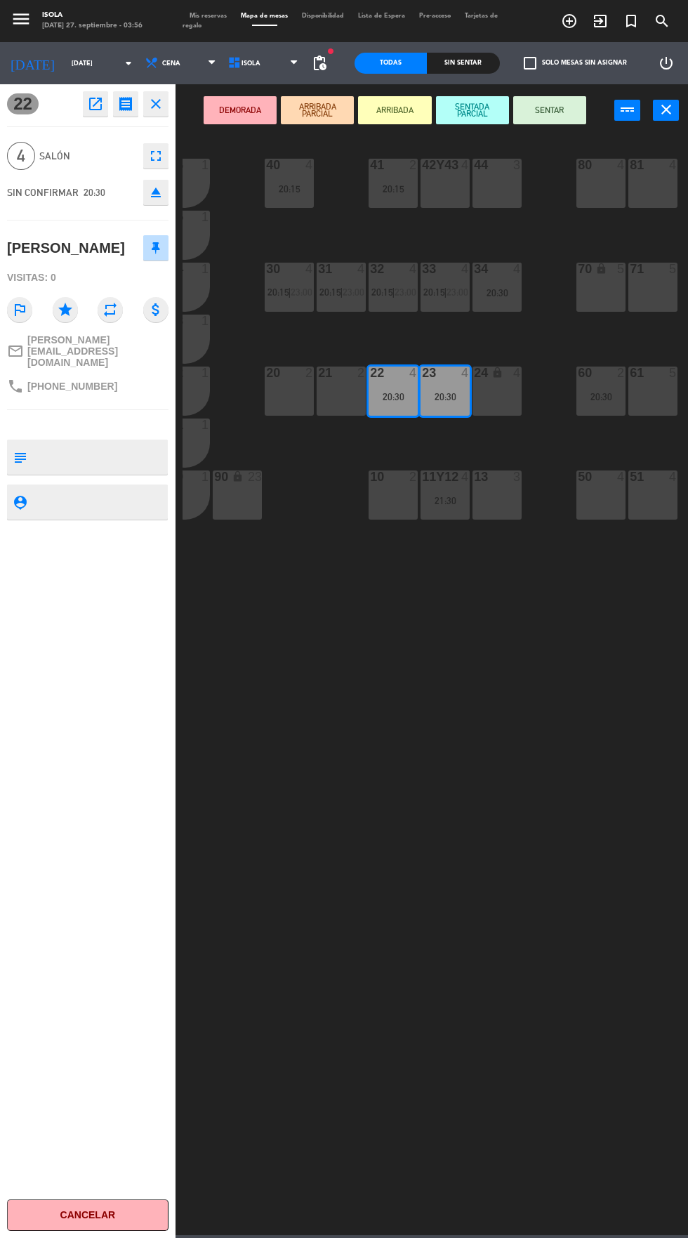
click at [455, 191] on div "42y43 4" at bounding box center [444, 183] width 49 height 49
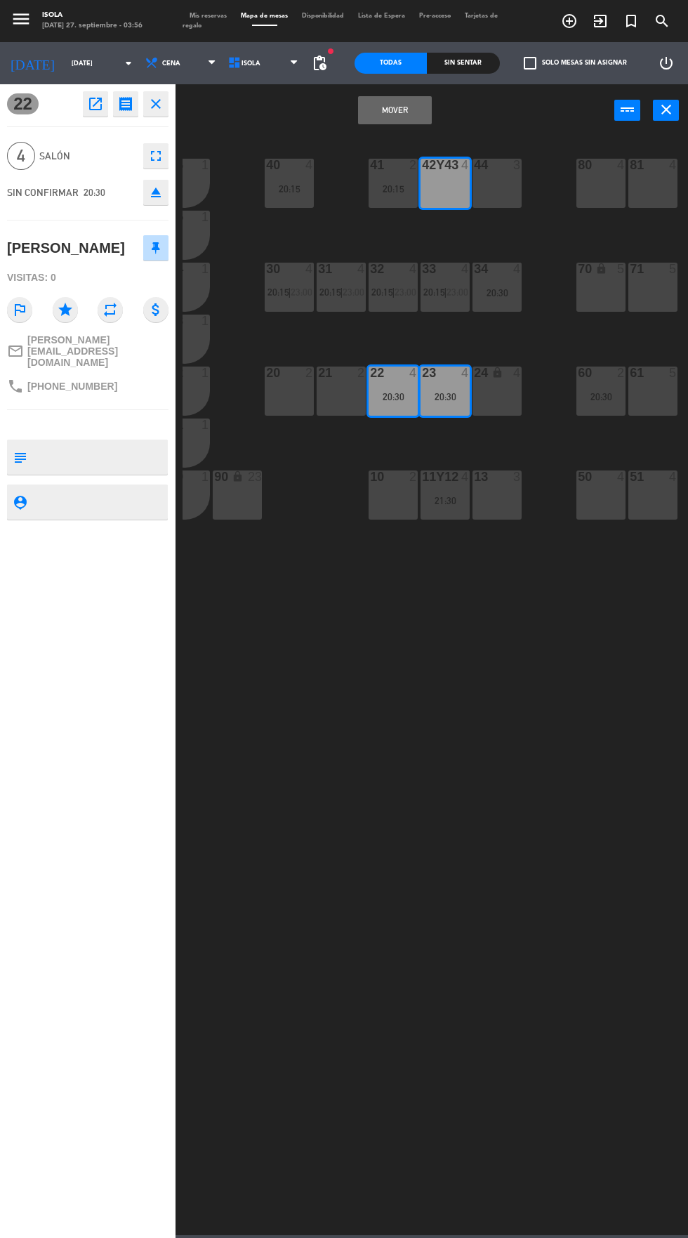
click at [413, 112] on button "Mover" at bounding box center [394, 110] width 73 height 28
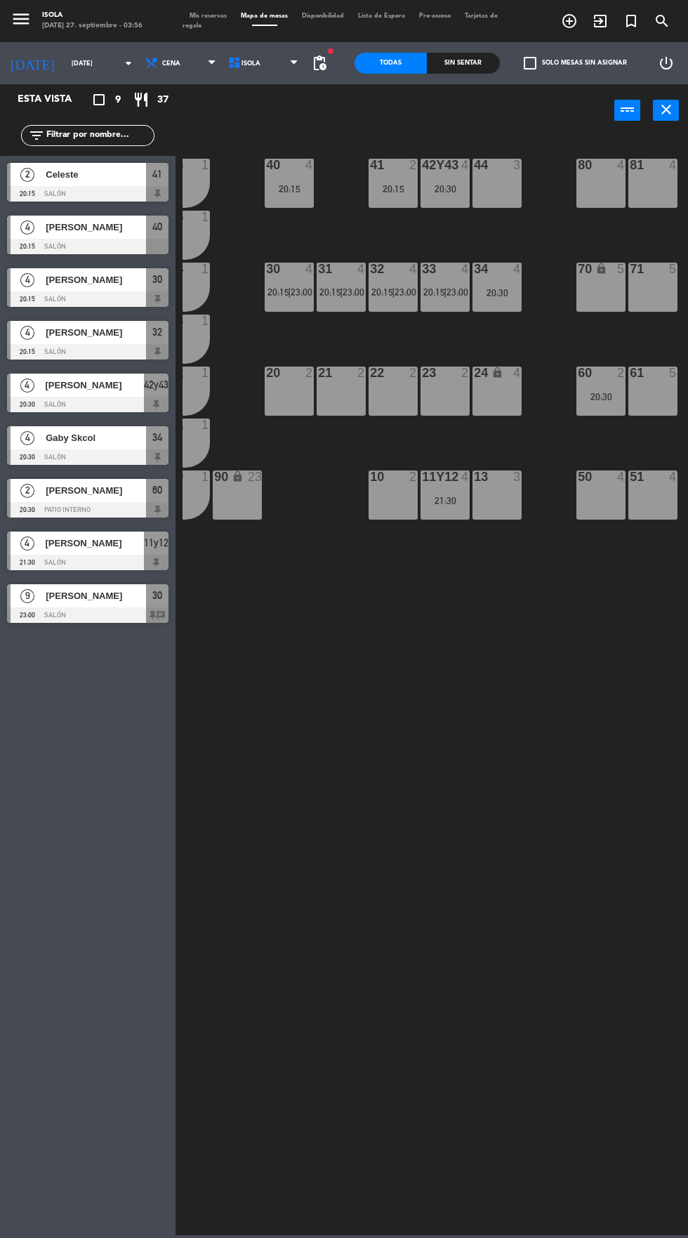
scroll to position [0, 0]
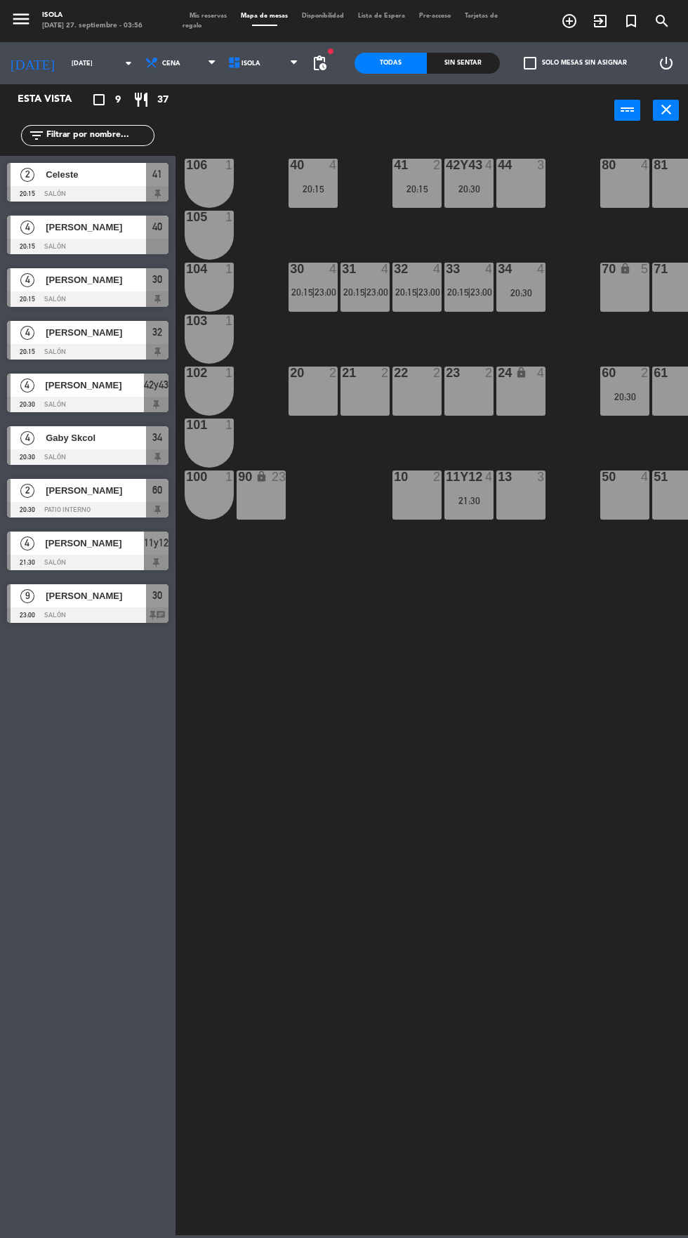
click at [220, 15] on span "Mis reservas" at bounding box center [208, 16] width 51 height 6
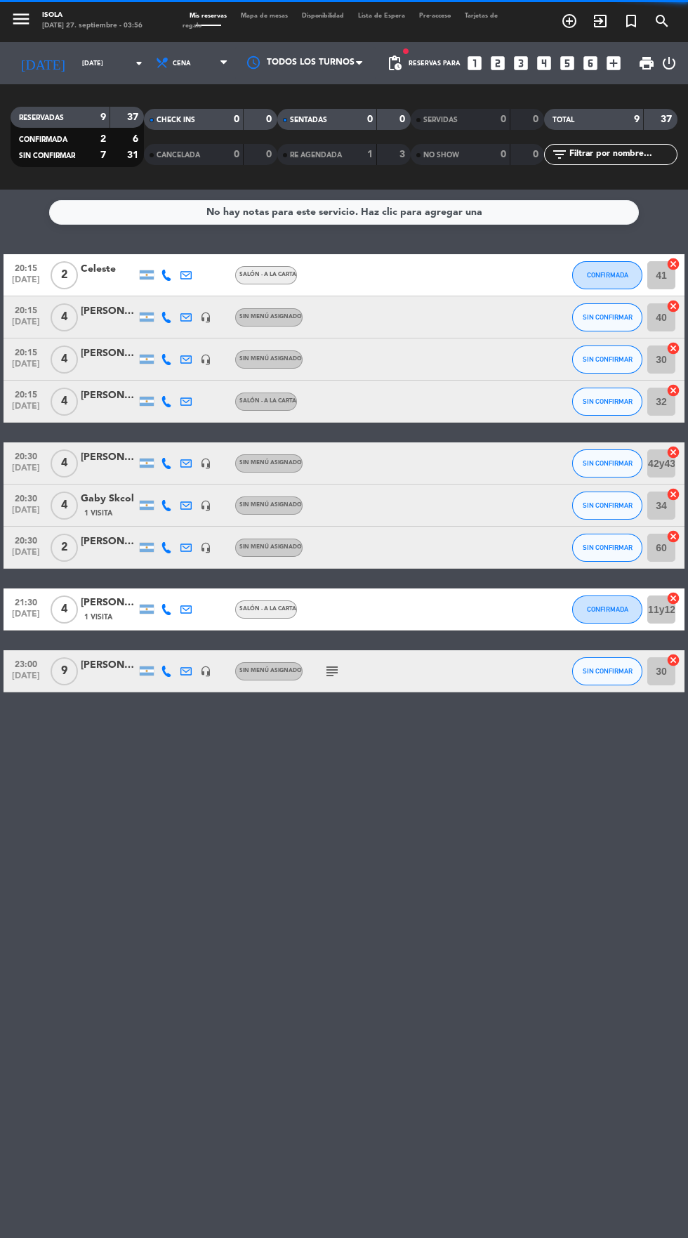
click at [330, 668] on icon "subject" at bounding box center [332, 671] width 17 height 17
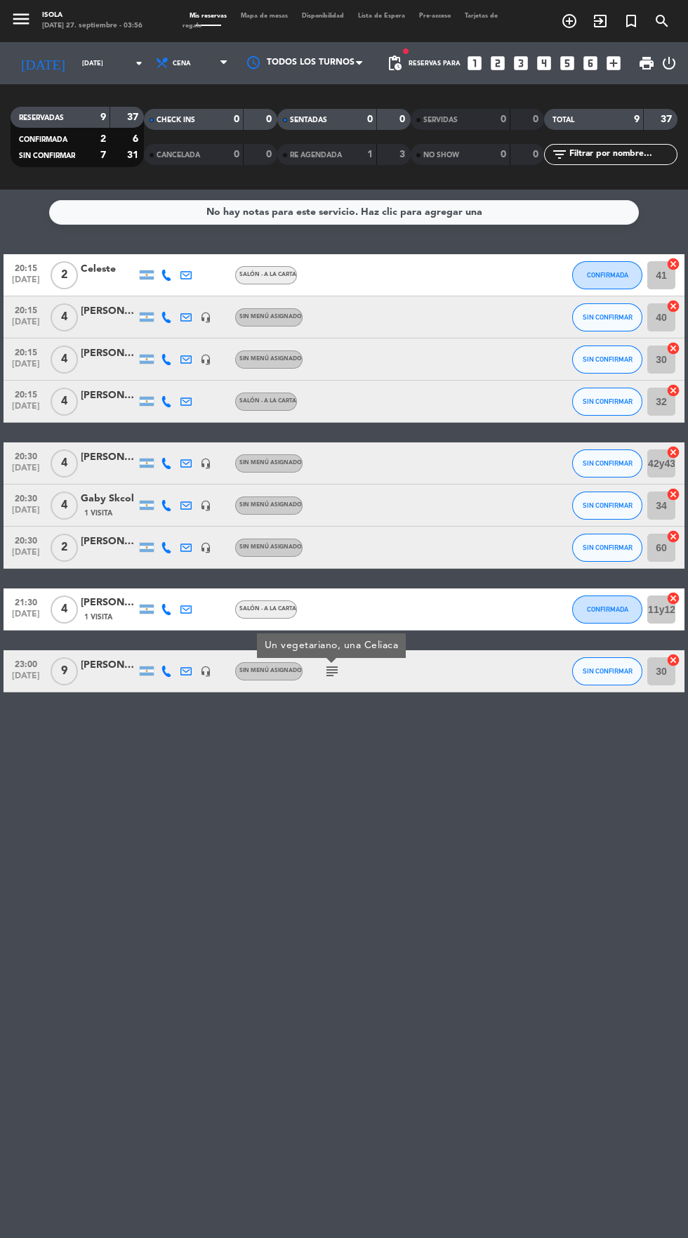
click at [451, 777] on div "No hay notas para este servicio. Haz clic para agregar una 20:15 [DATE] 2 Celes…" at bounding box center [344, 714] width 688 height 1048
